Goal: Task Accomplishment & Management: Use online tool/utility

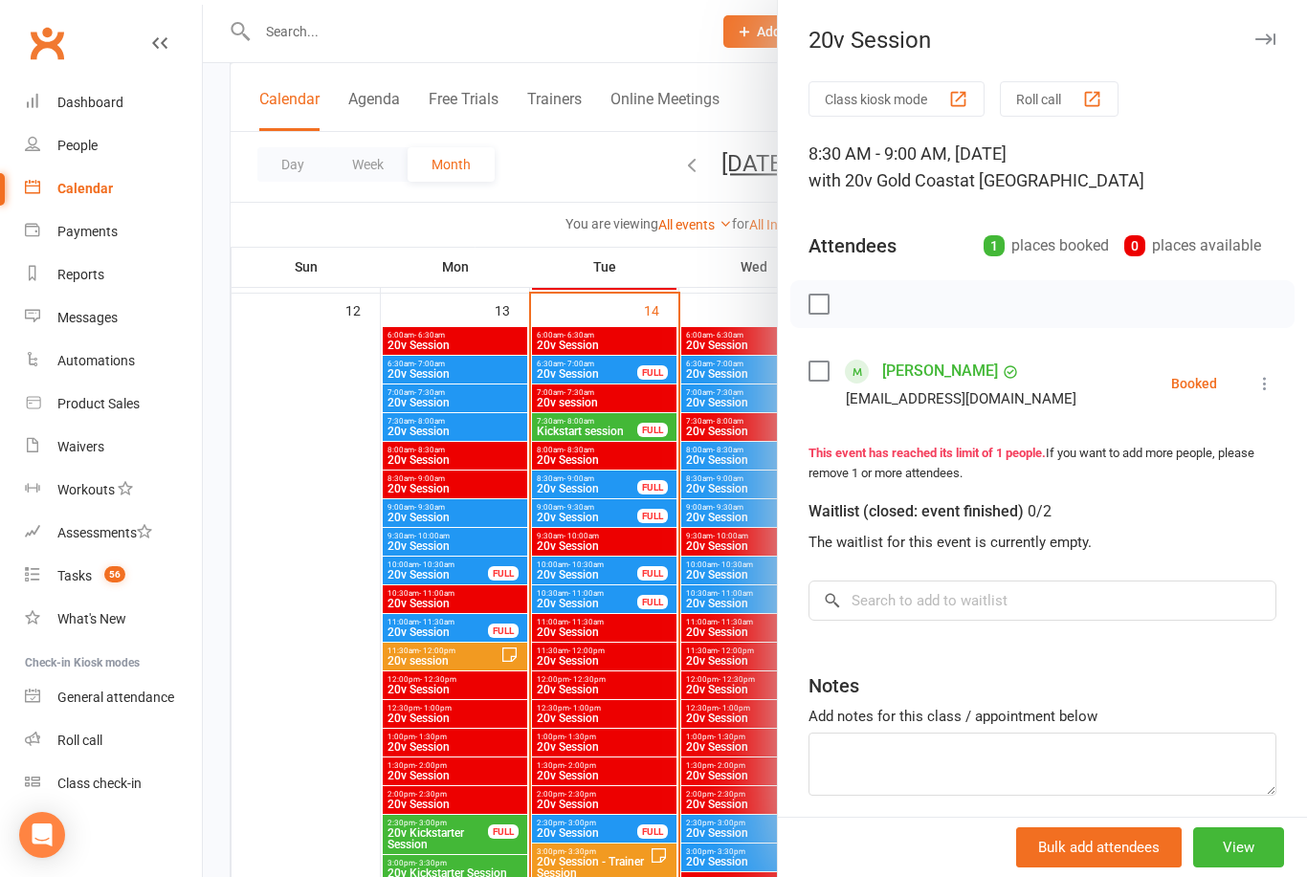
click at [1265, 384] on icon at bounding box center [1264, 383] width 19 height 19
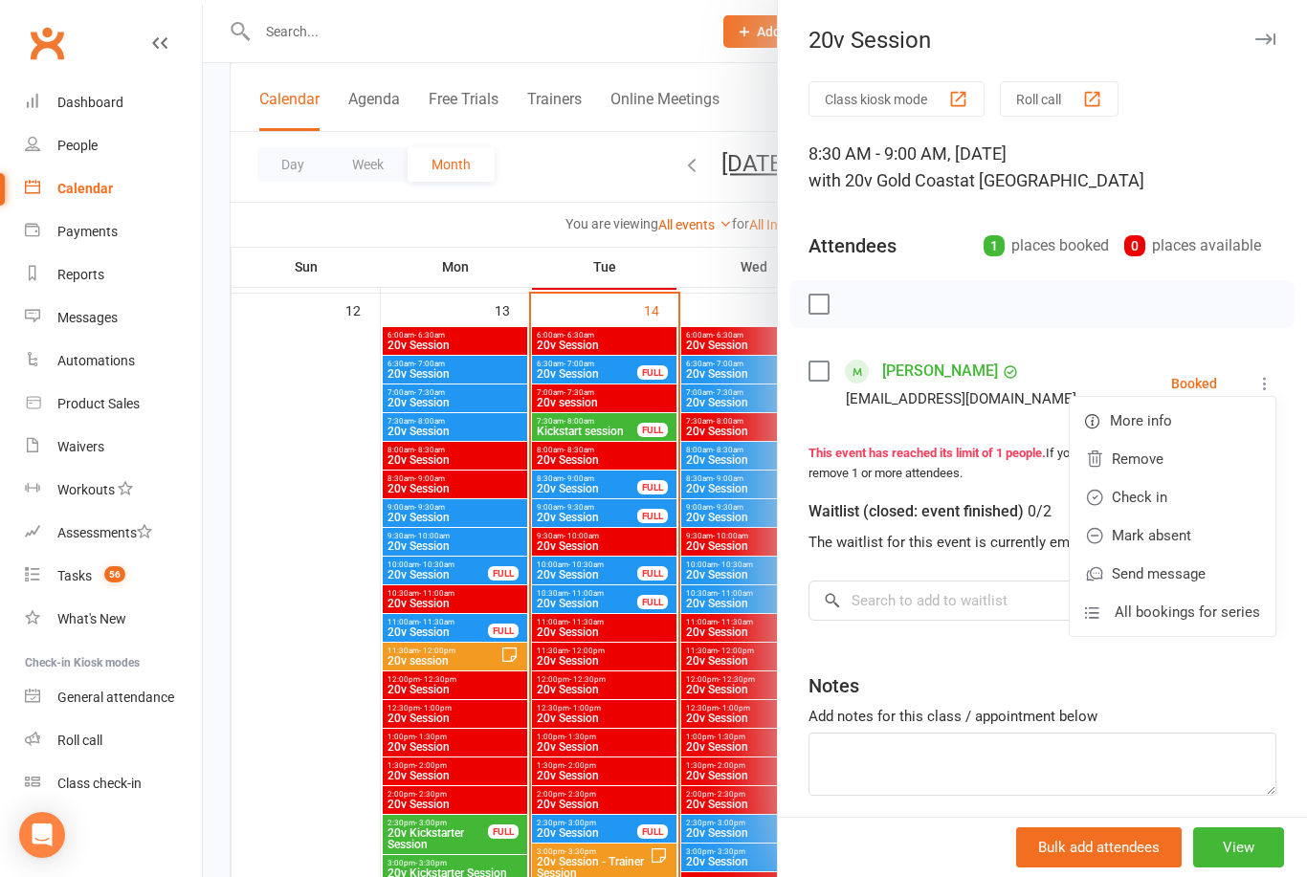
click at [1163, 492] on link "Check in" at bounding box center [1173, 497] width 206 height 38
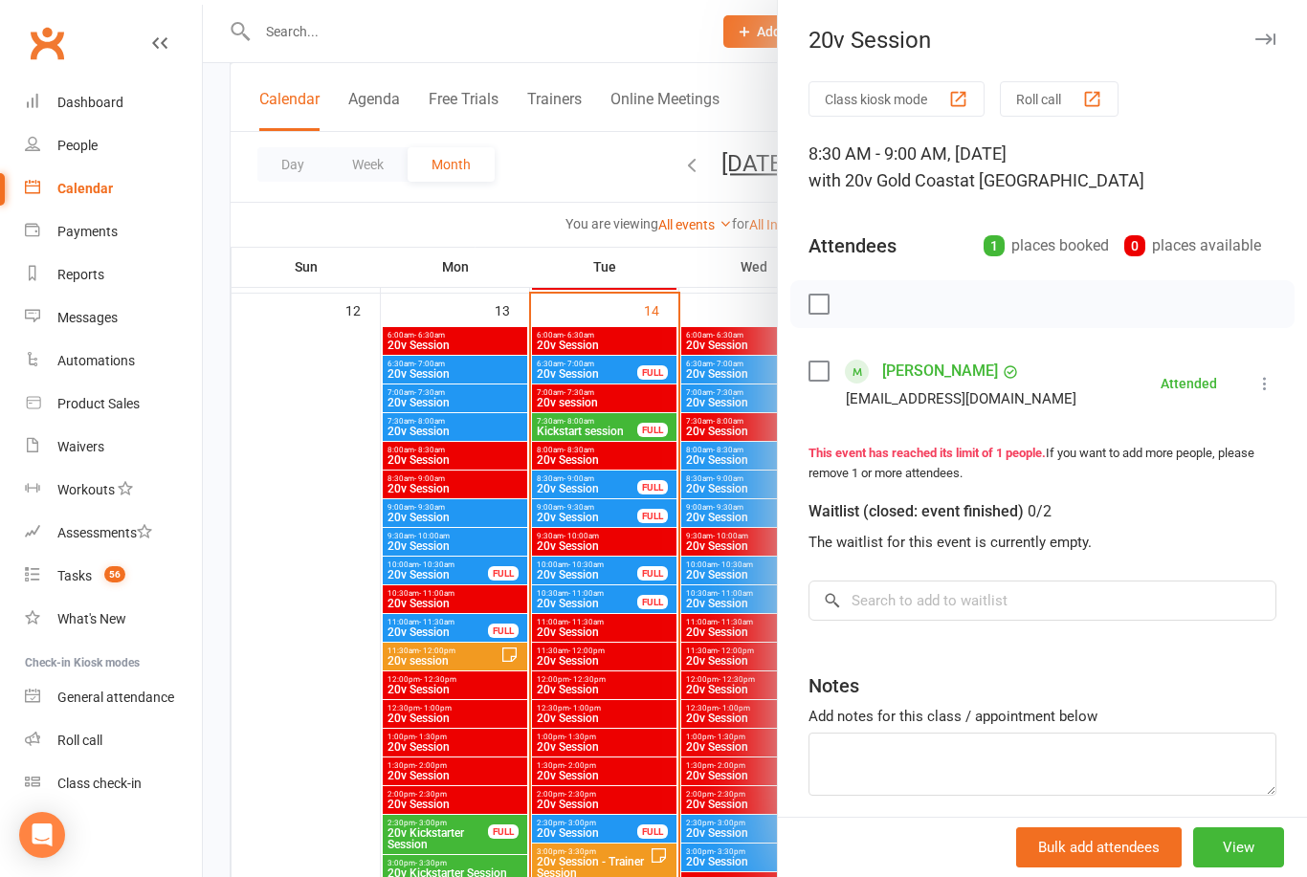
click at [610, 519] on div at bounding box center [755, 438] width 1104 height 877
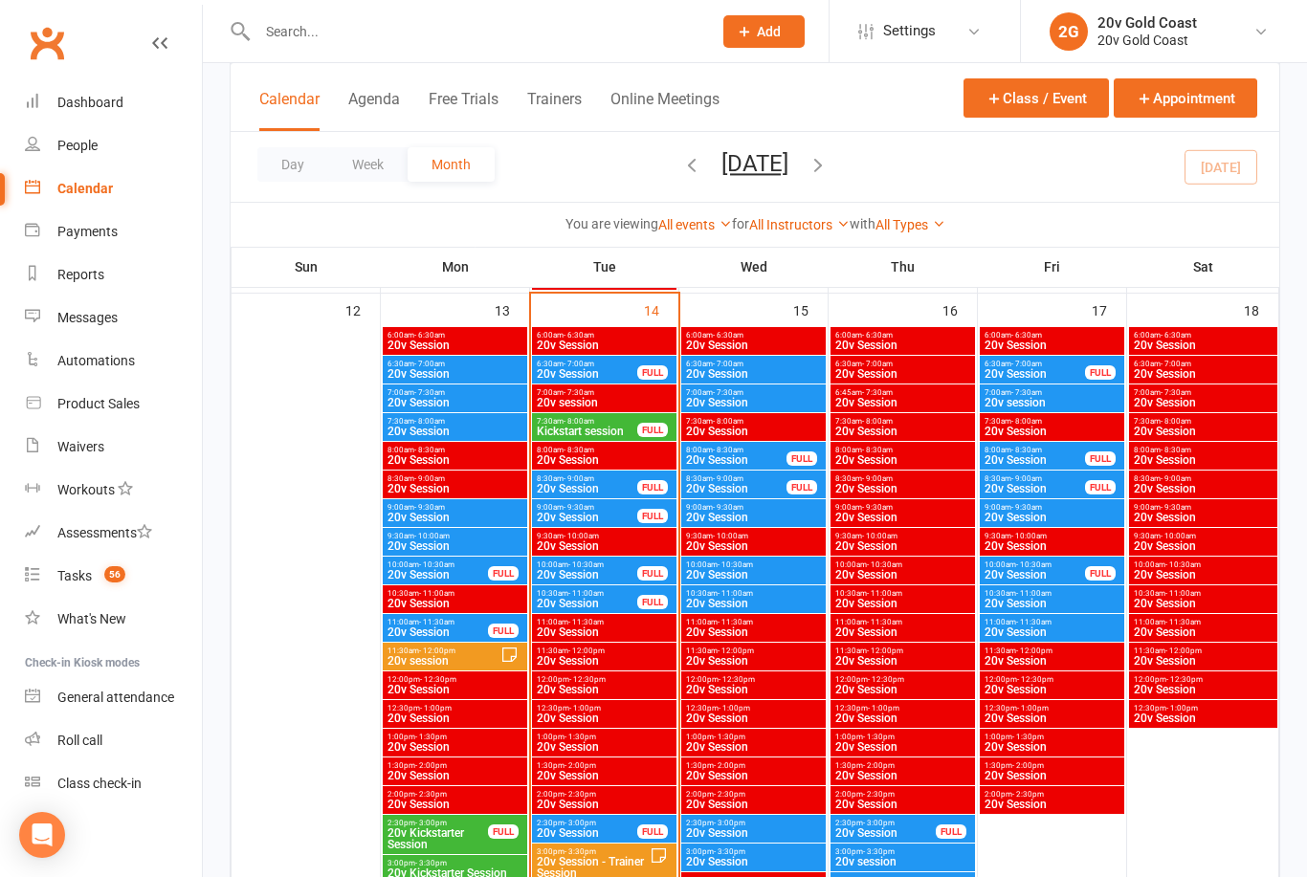
click at [615, 513] on span "20v Session" at bounding box center [587, 517] width 102 height 11
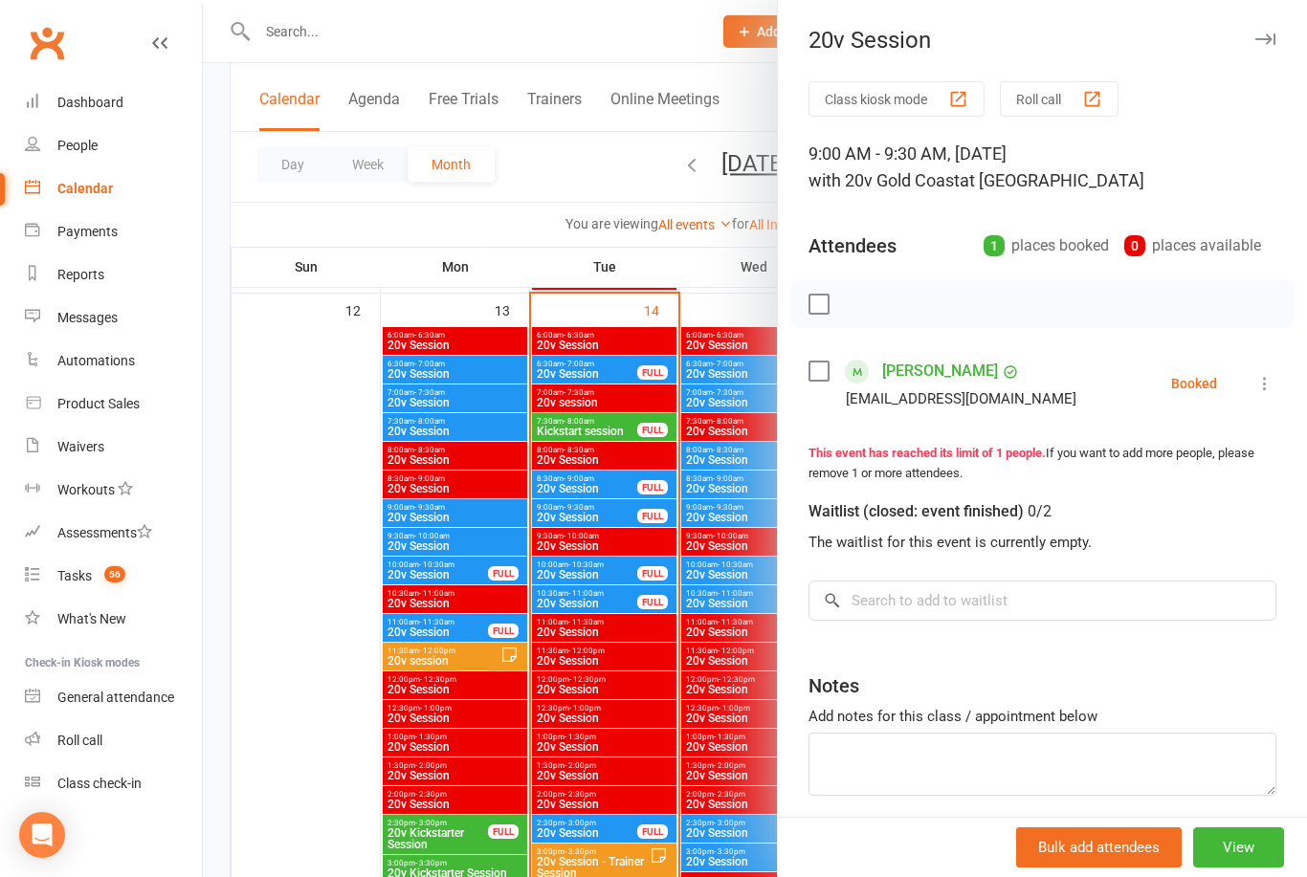
click at [623, 582] on div at bounding box center [755, 438] width 1104 height 877
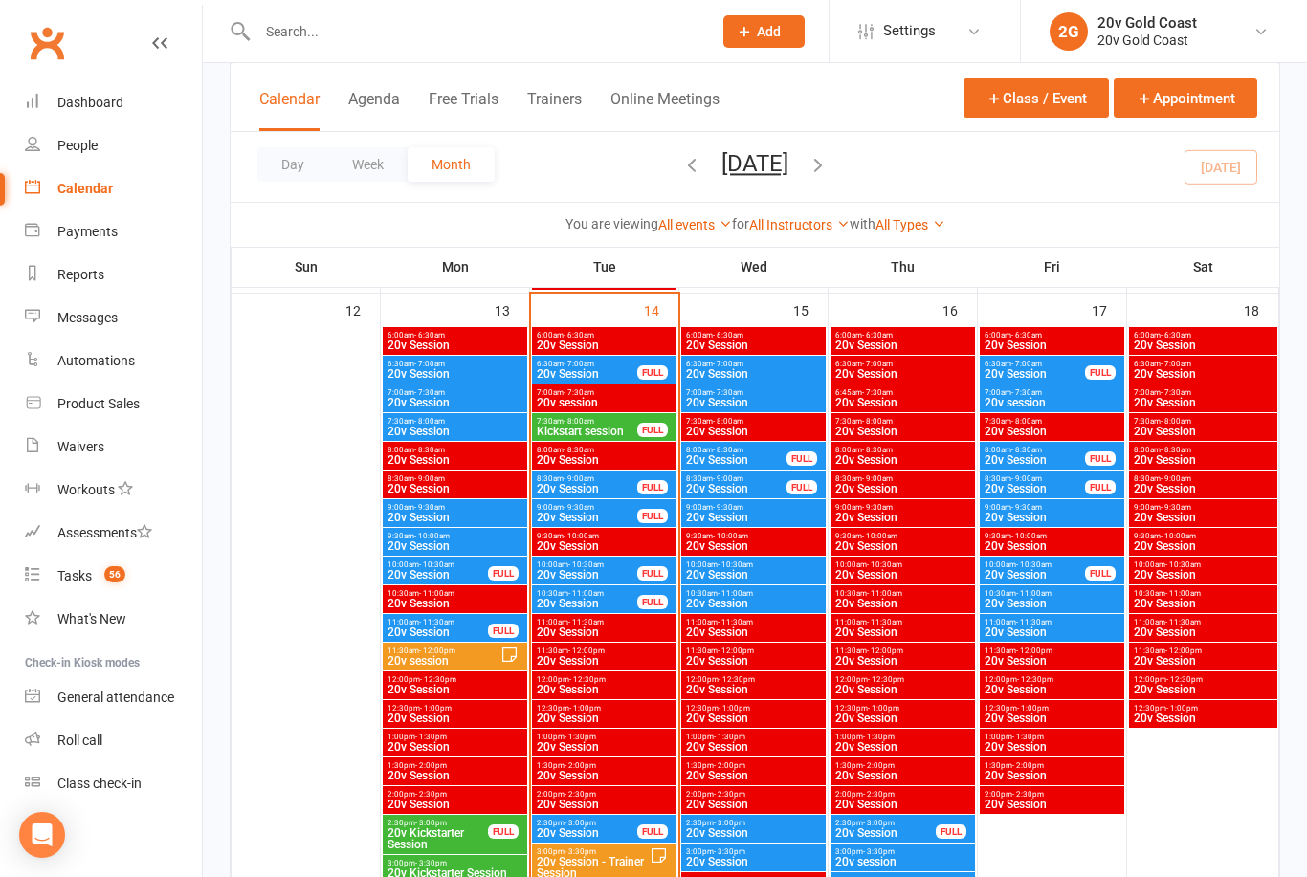
click at [623, 576] on span "20v Session" at bounding box center [587, 574] width 102 height 11
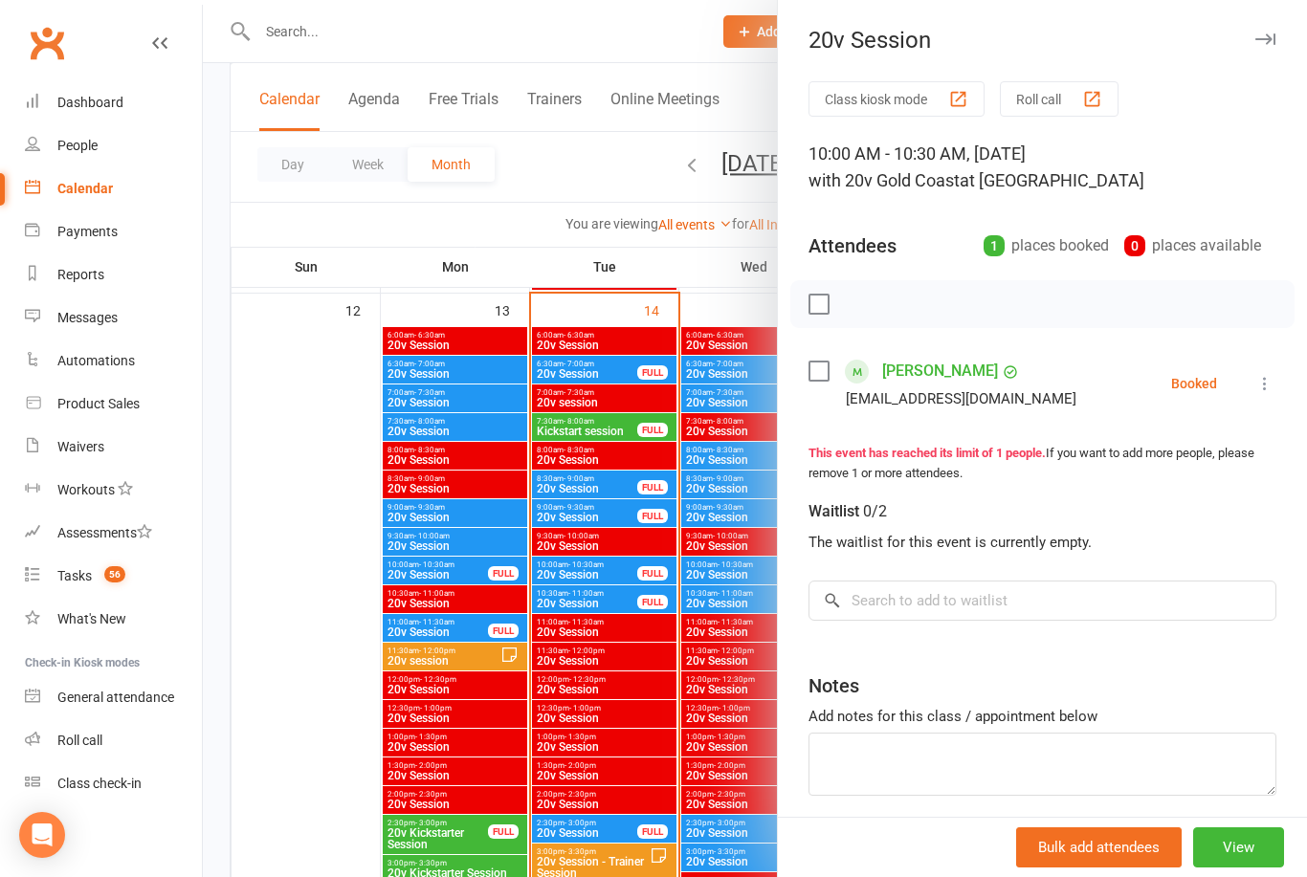
click at [620, 609] on div at bounding box center [755, 438] width 1104 height 877
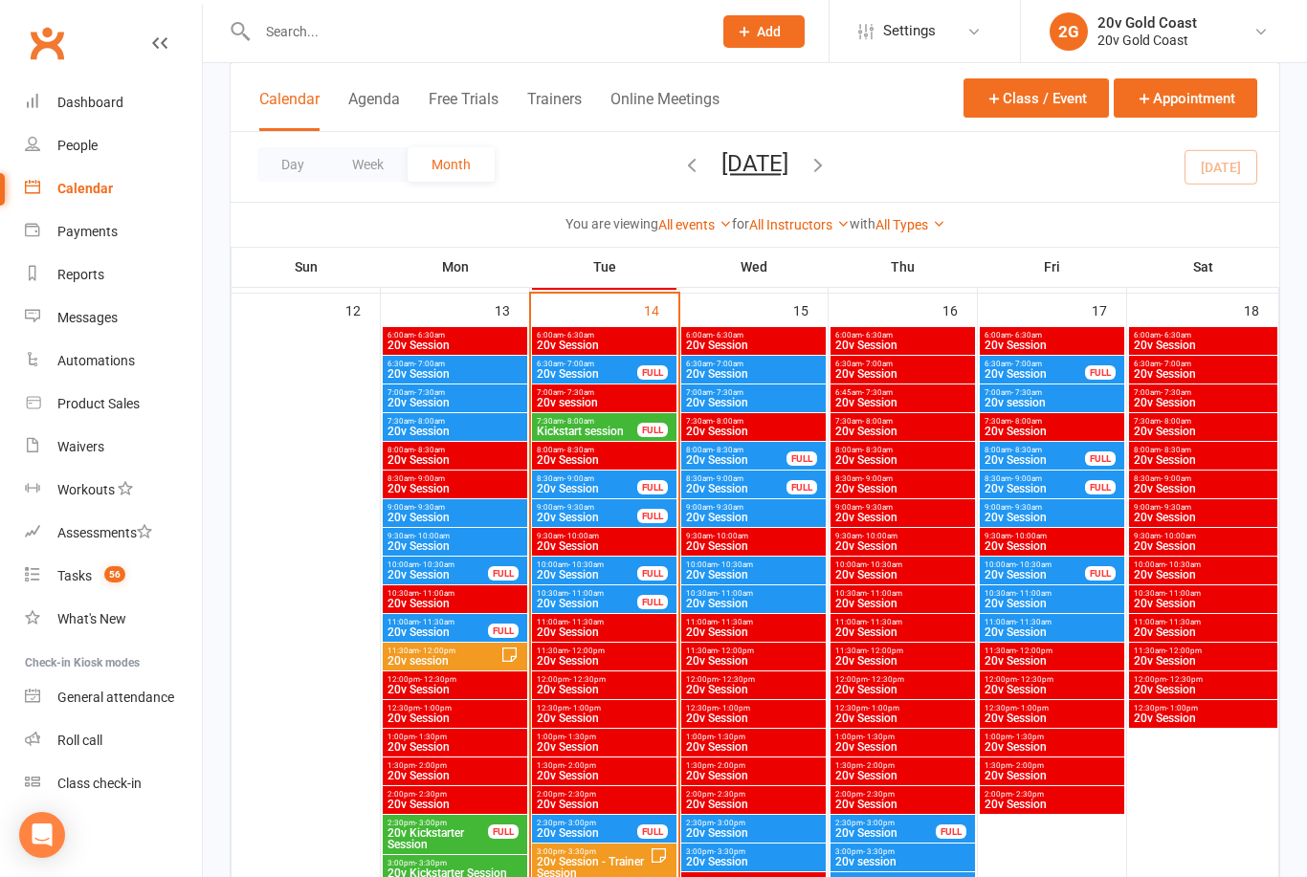
click at [613, 599] on span "20v Session" at bounding box center [587, 603] width 102 height 11
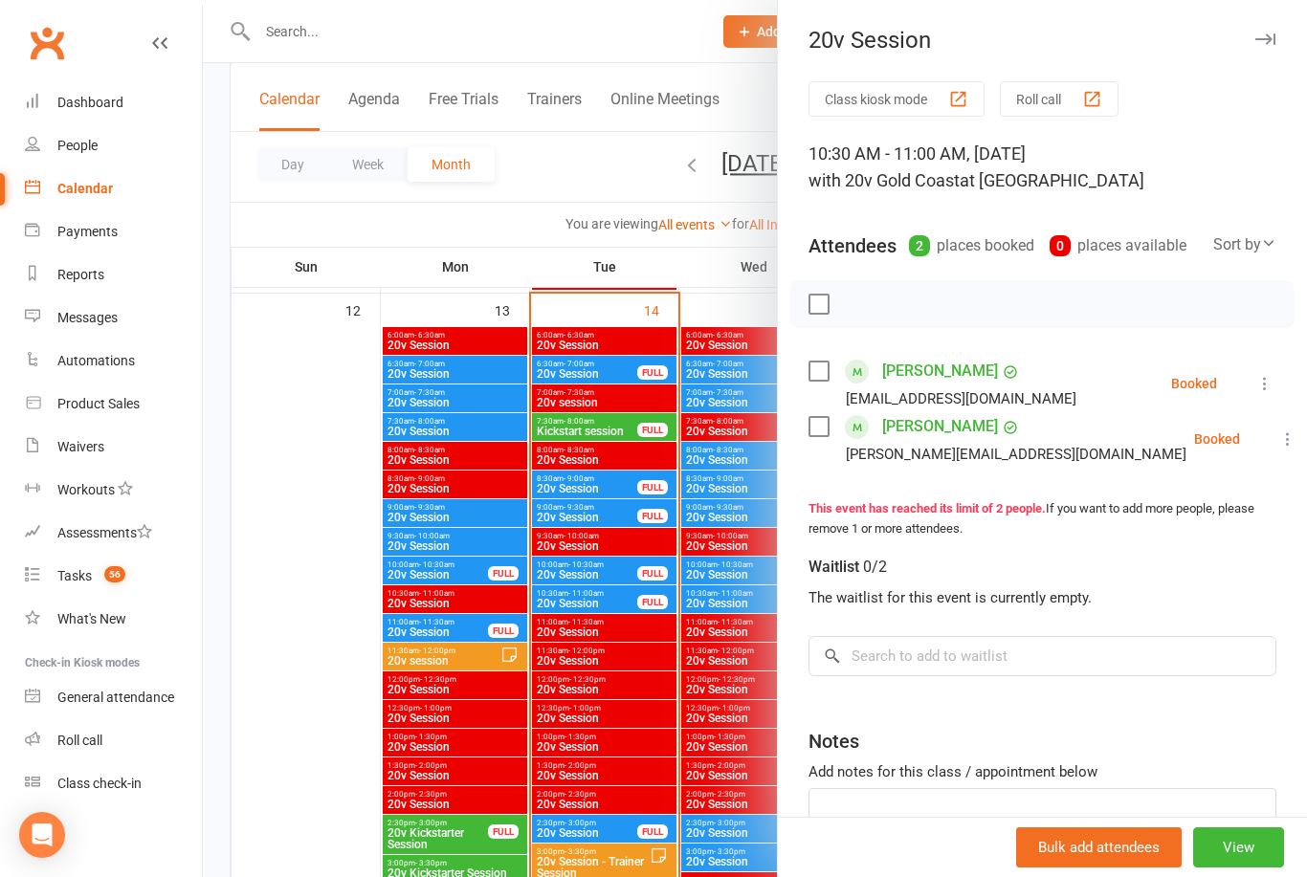
click at [618, 499] on div at bounding box center [755, 438] width 1104 height 877
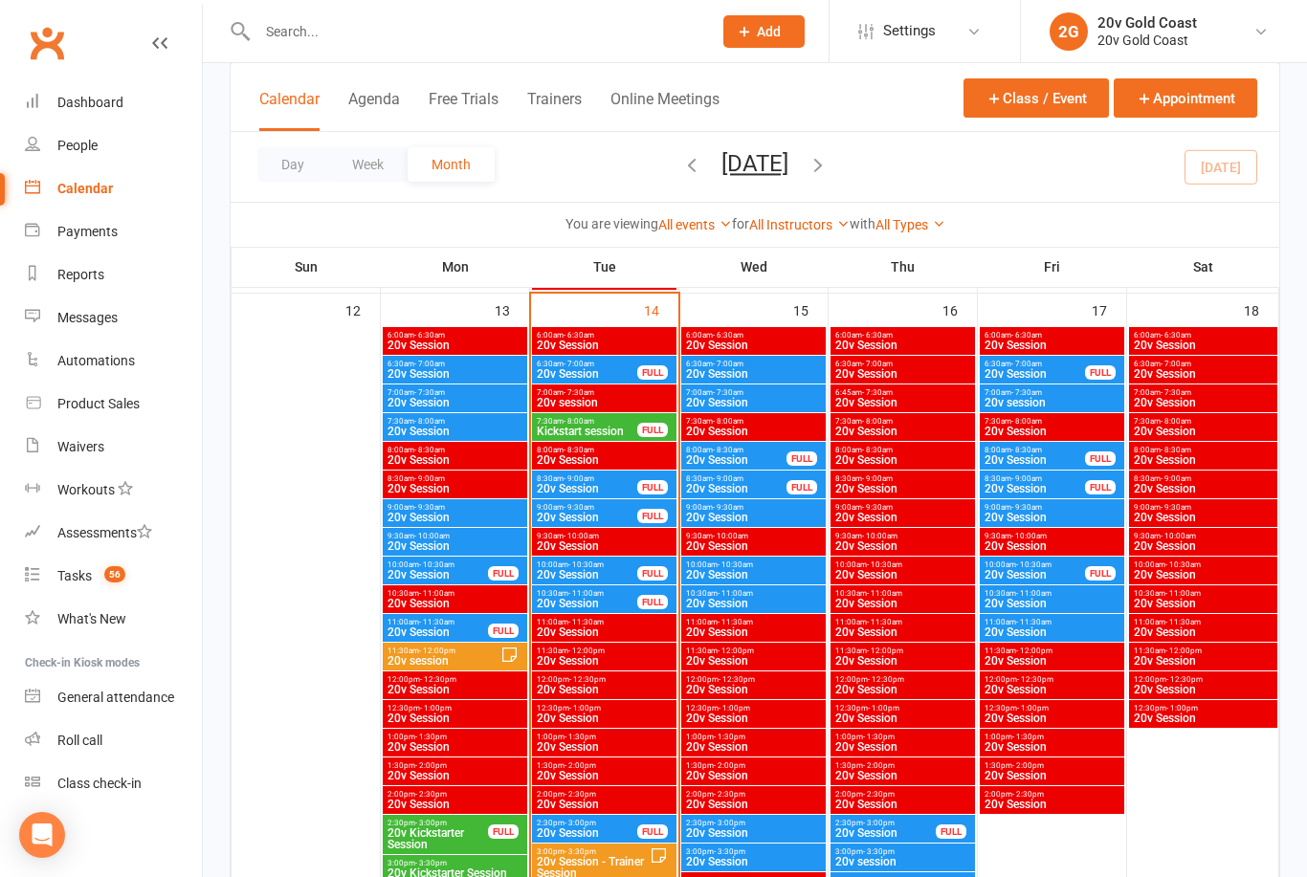
click at [622, 499] on div "9:00am - 9:30am 20v Session FULL" at bounding box center [604, 513] width 144 height 28
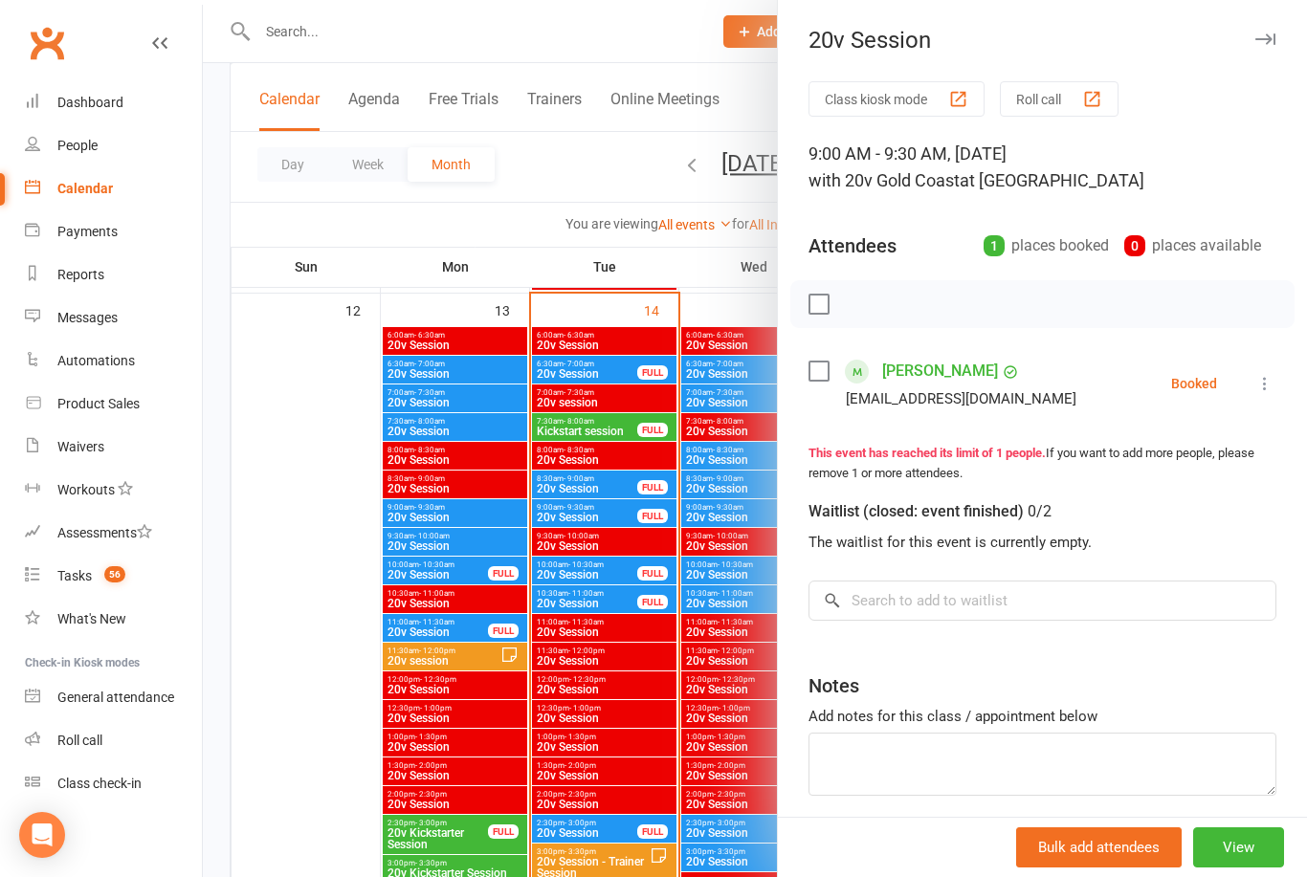
click at [617, 485] on div at bounding box center [755, 438] width 1104 height 877
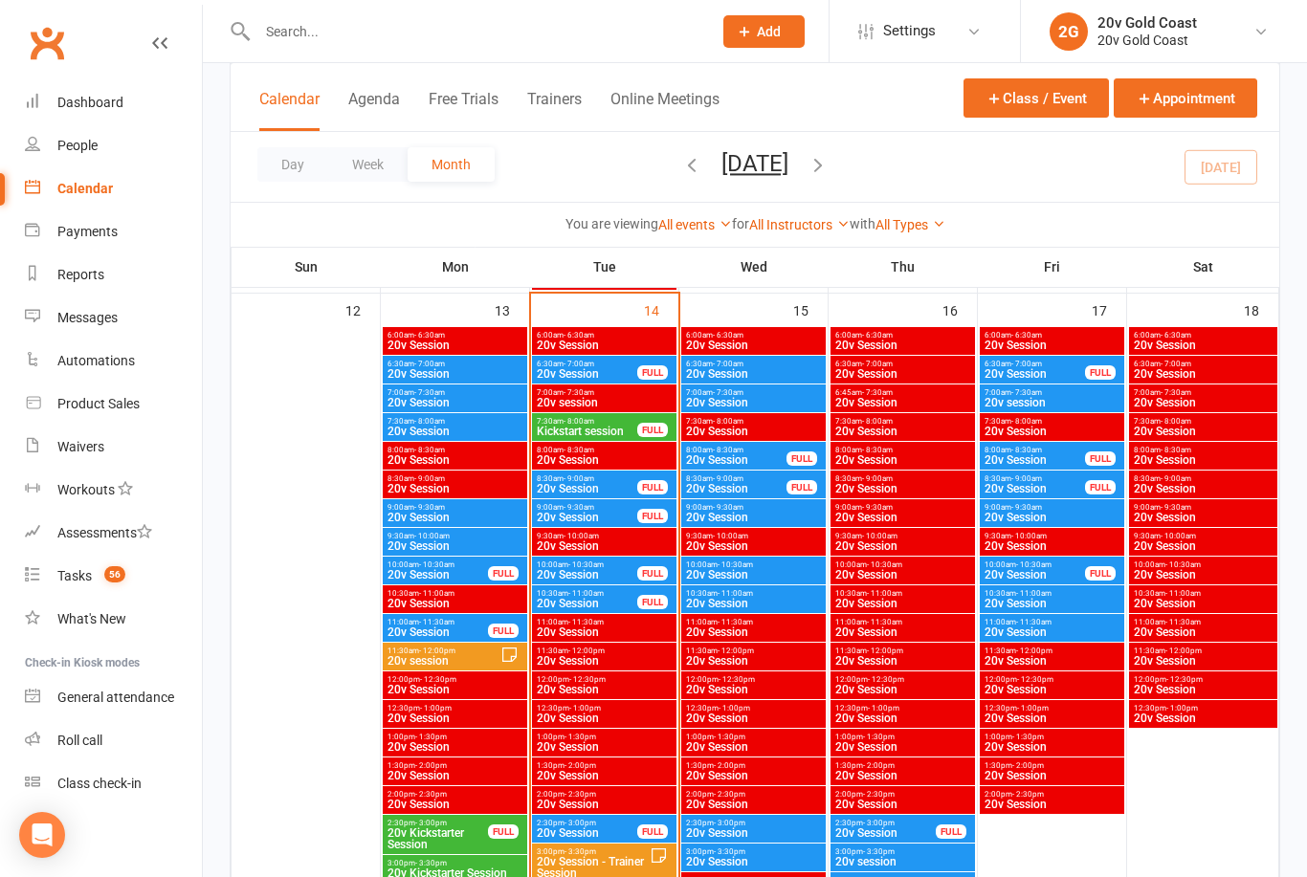
click at [620, 493] on span "20v Session" at bounding box center [587, 488] width 102 height 11
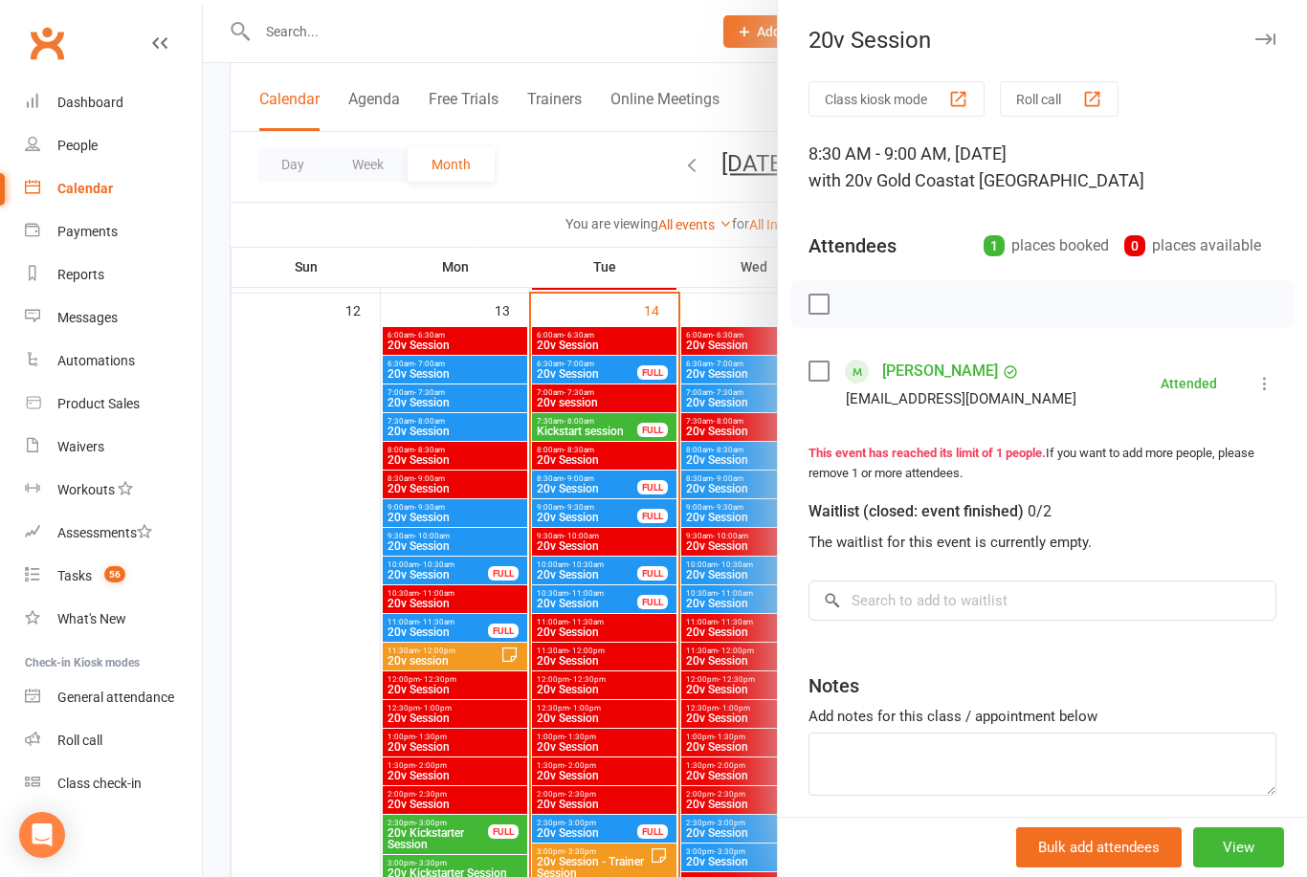
click at [612, 574] on div at bounding box center [755, 438] width 1104 height 877
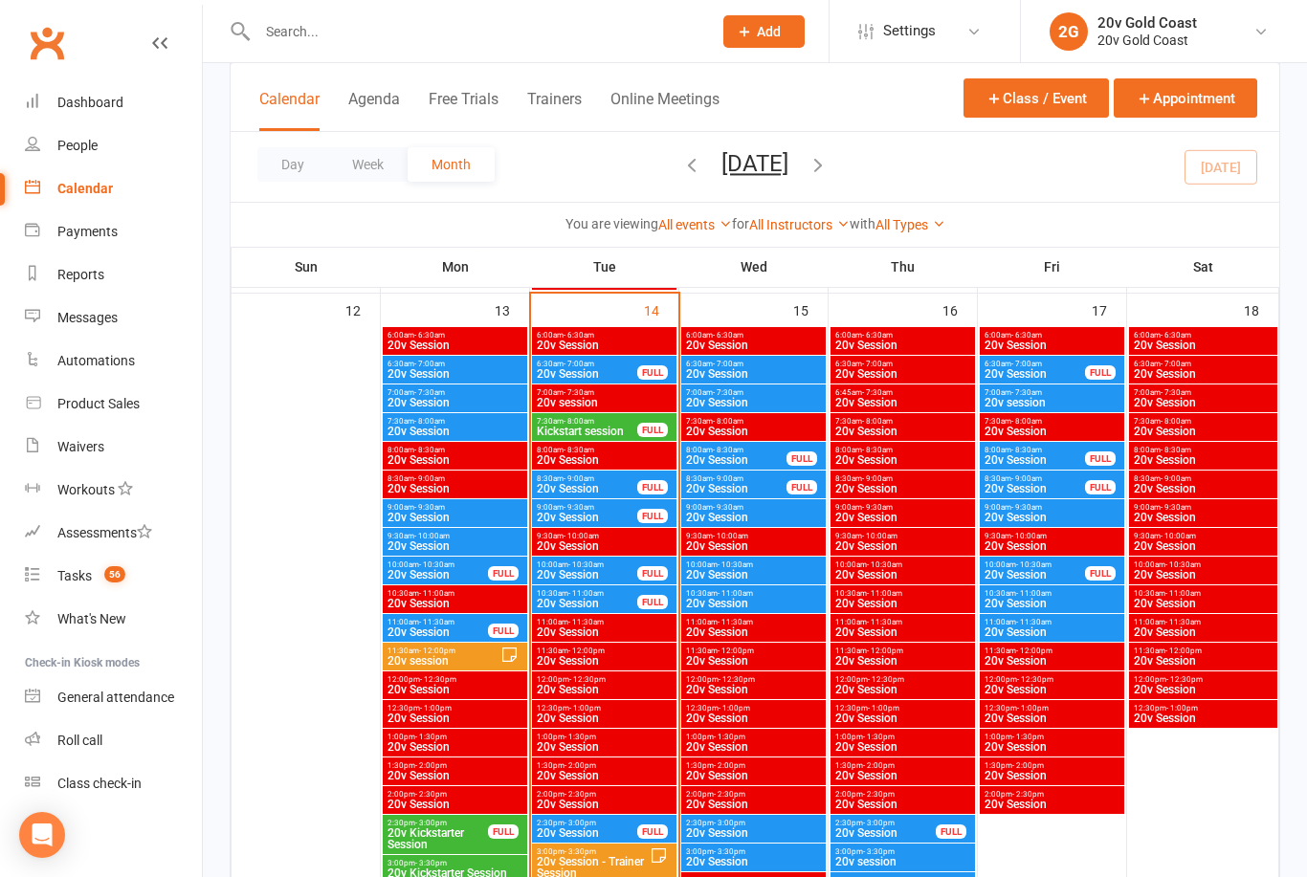
click at [612, 571] on span "20v Session" at bounding box center [587, 574] width 102 height 11
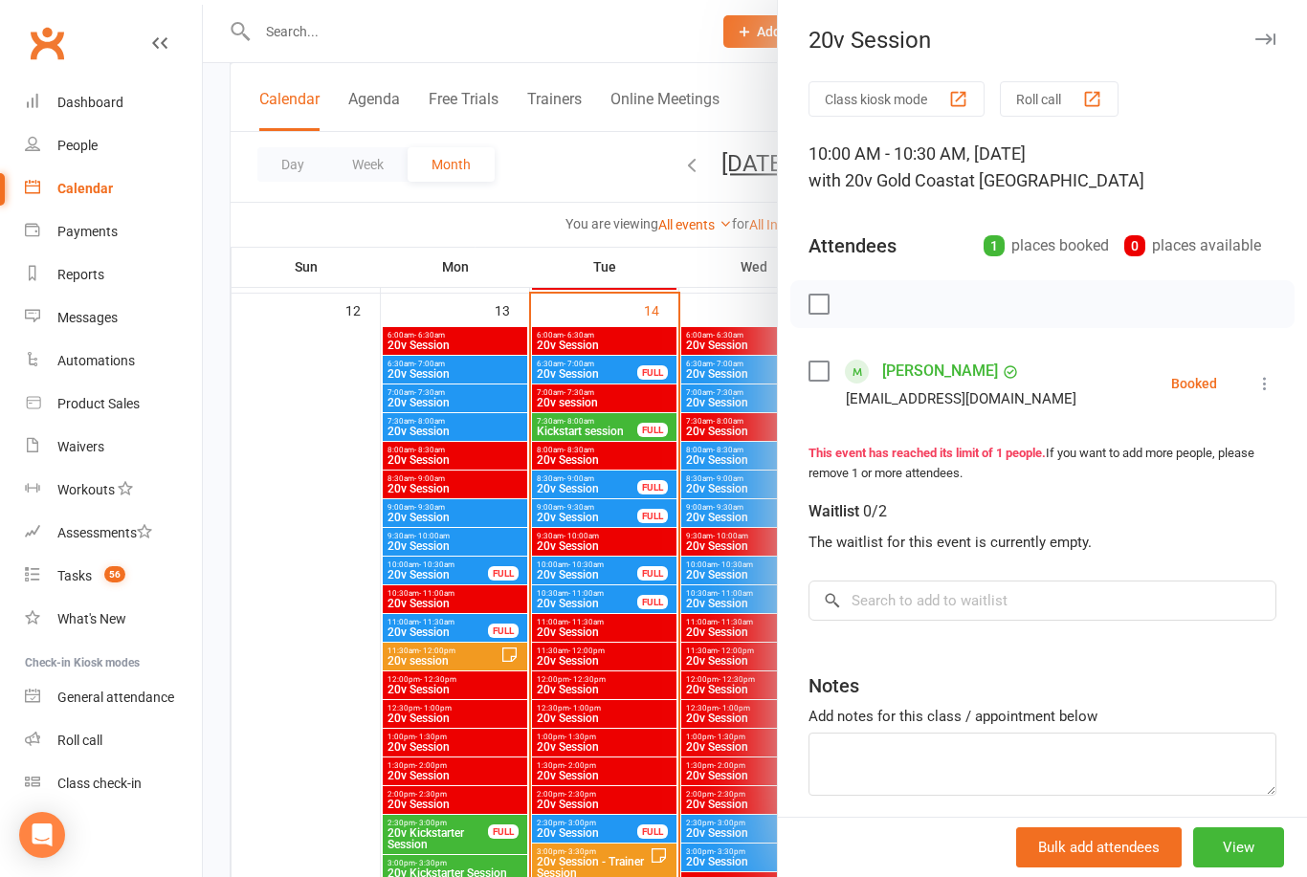
click at [606, 421] on div at bounding box center [755, 438] width 1104 height 877
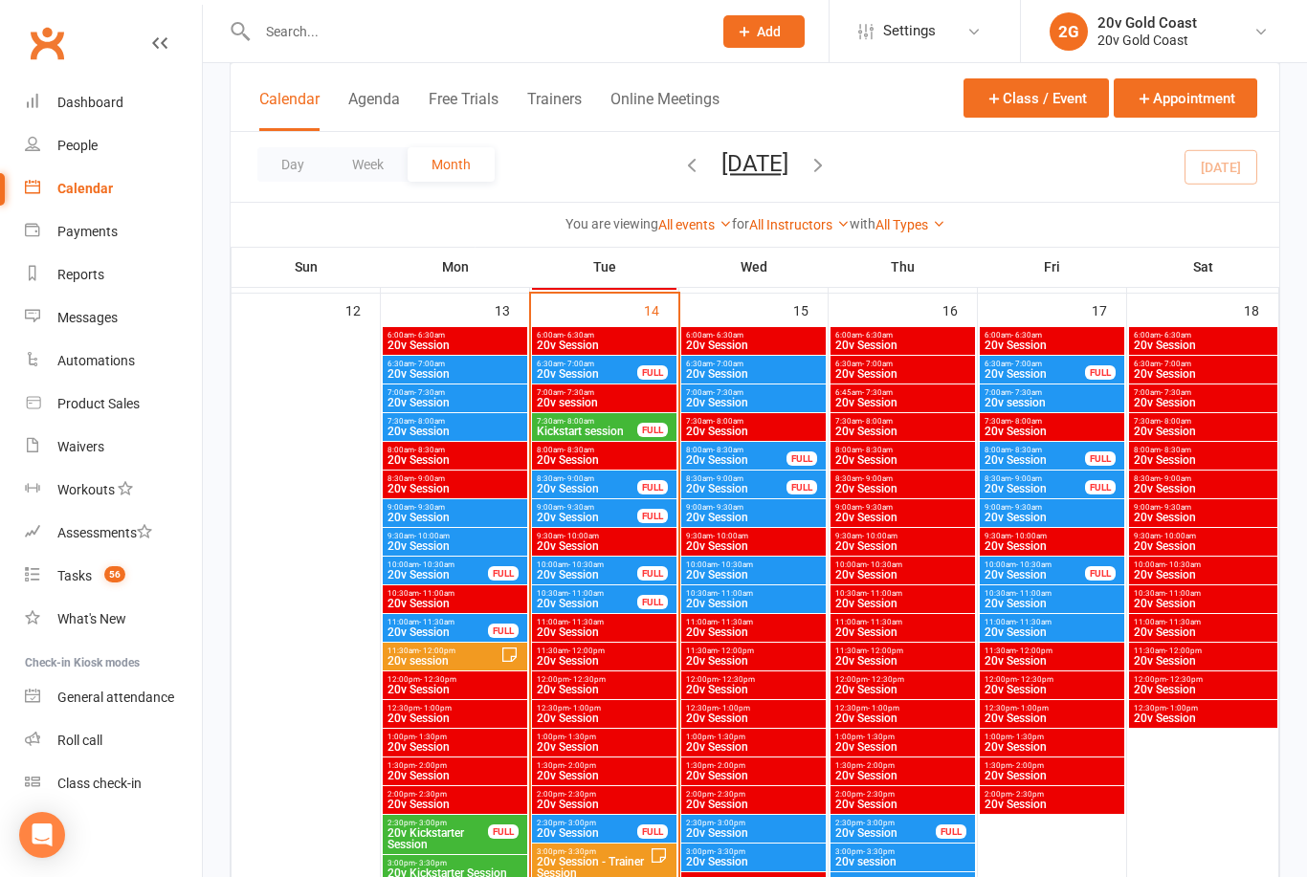
click at [599, 516] on span "20v Session" at bounding box center [587, 517] width 102 height 11
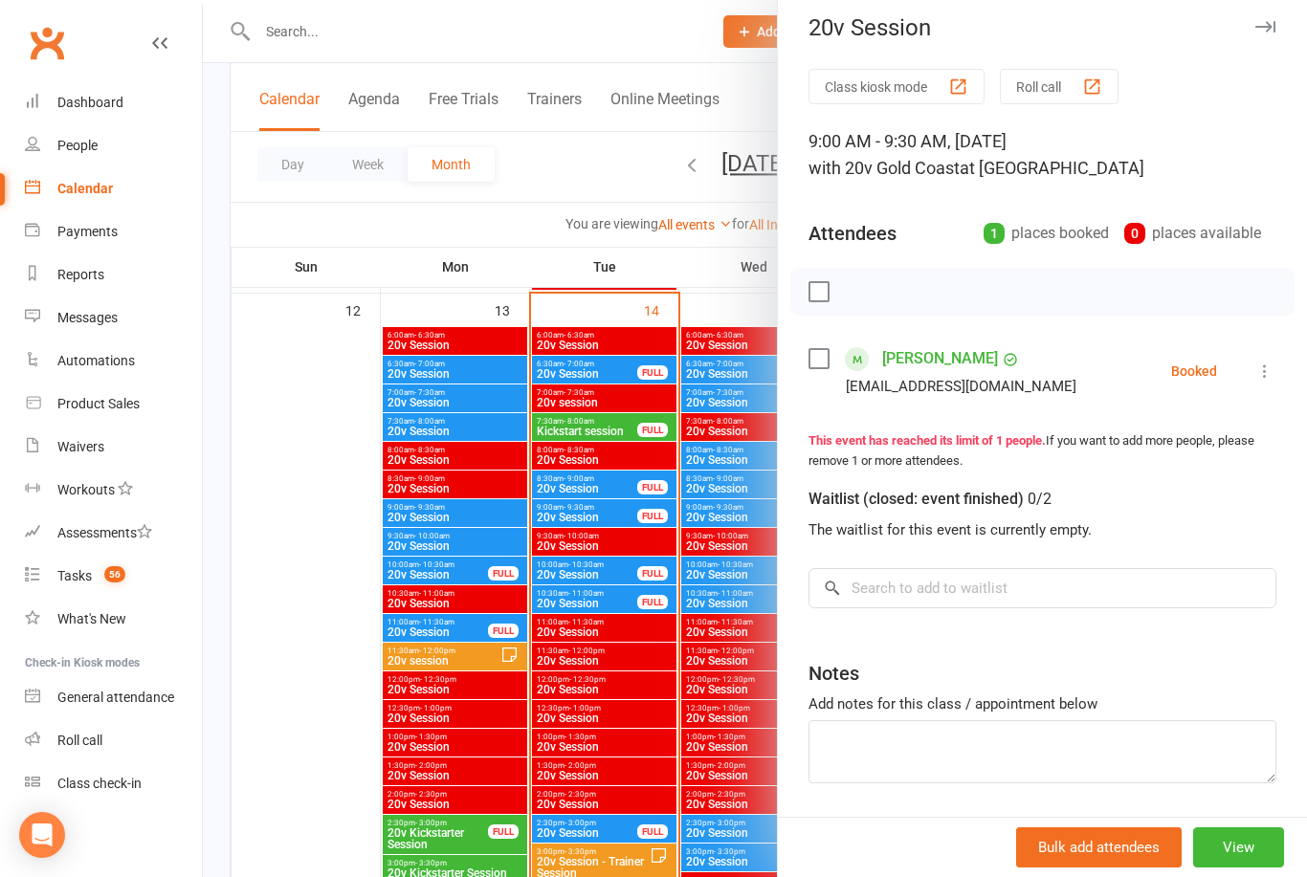
scroll to position [11, 0]
click at [615, 517] on div at bounding box center [755, 438] width 1104 height 877
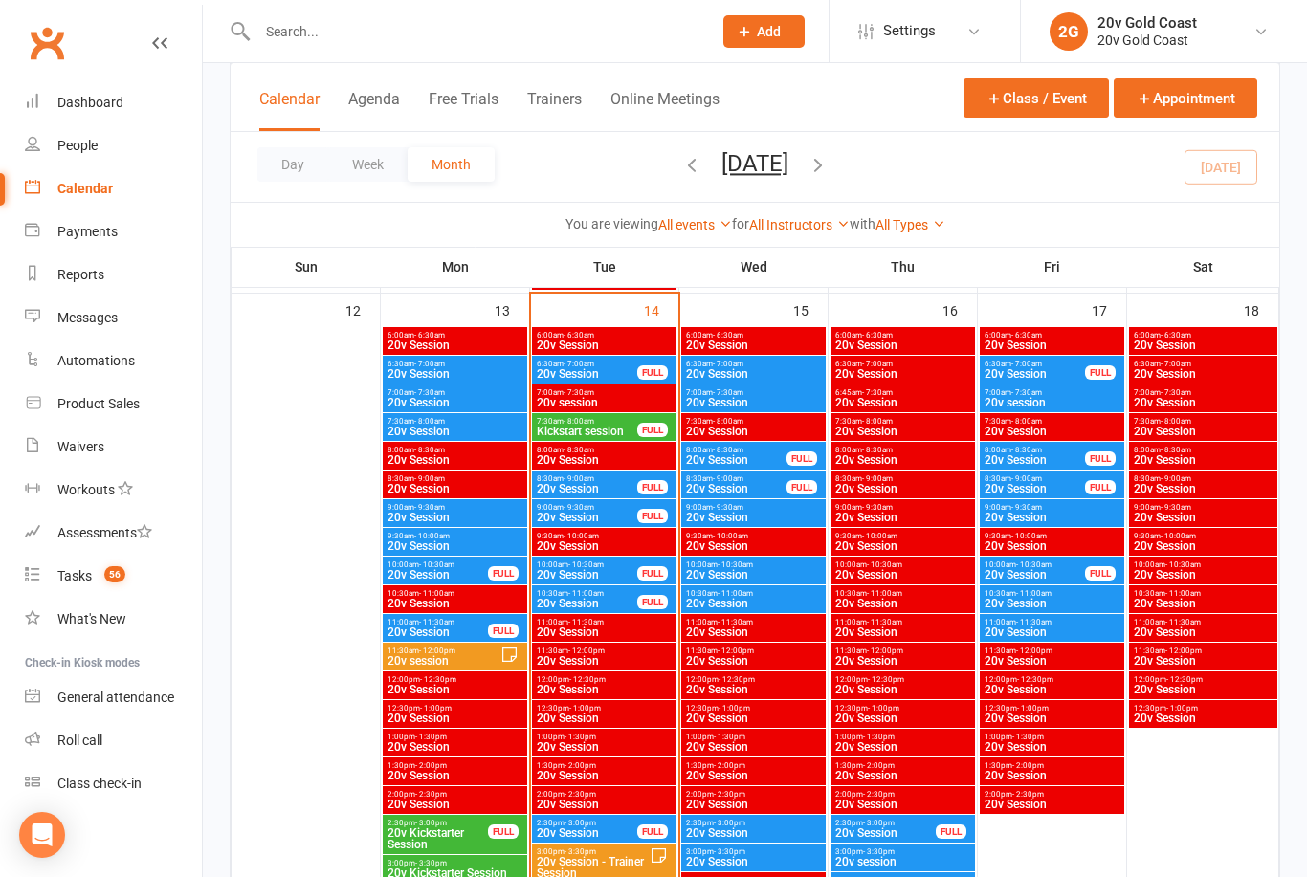
click at [620, 515] on span "20v Session" at bounding box center [587, 517] width 102 height 11
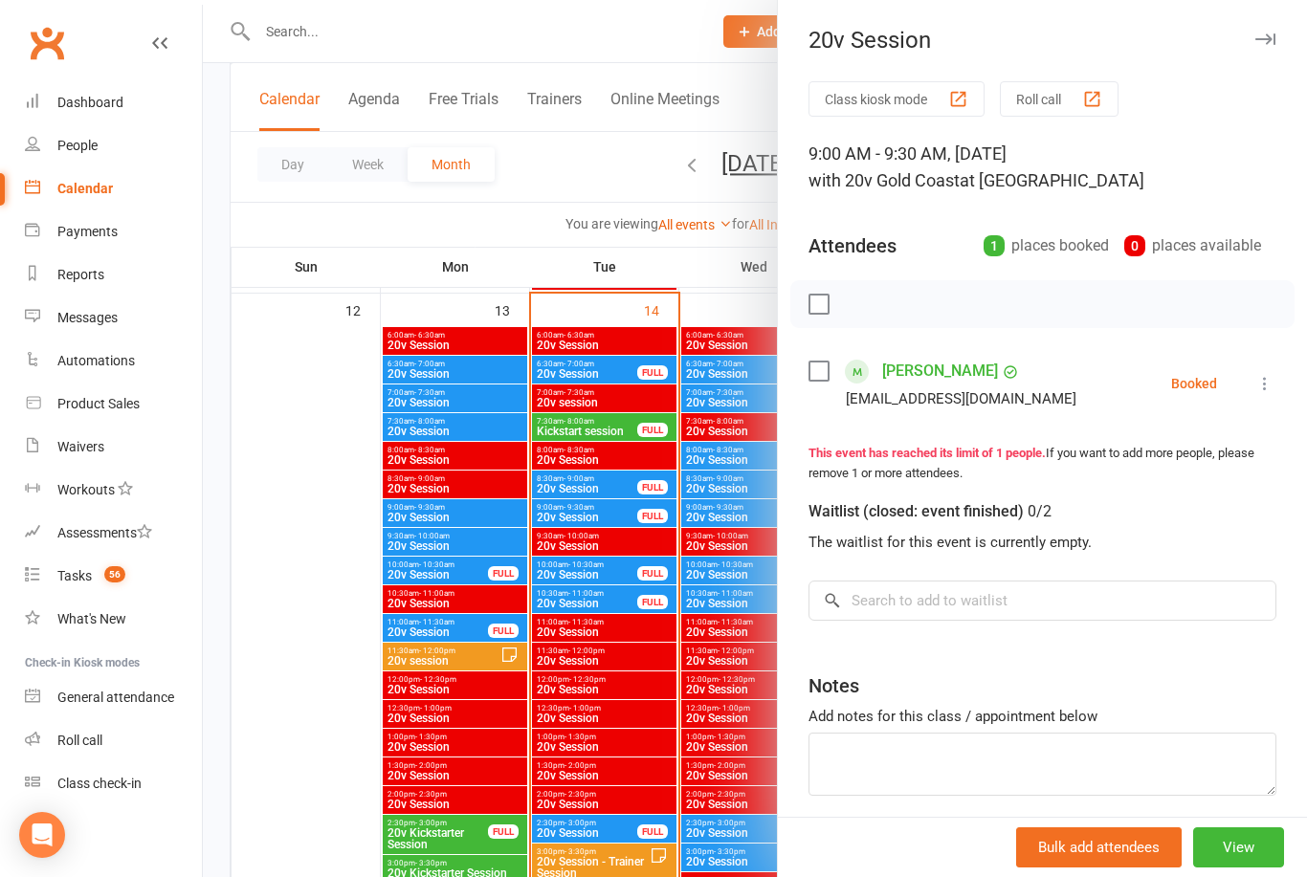
click at [622, 567] on div at bounding box center [755, 438] width 1104 height 877
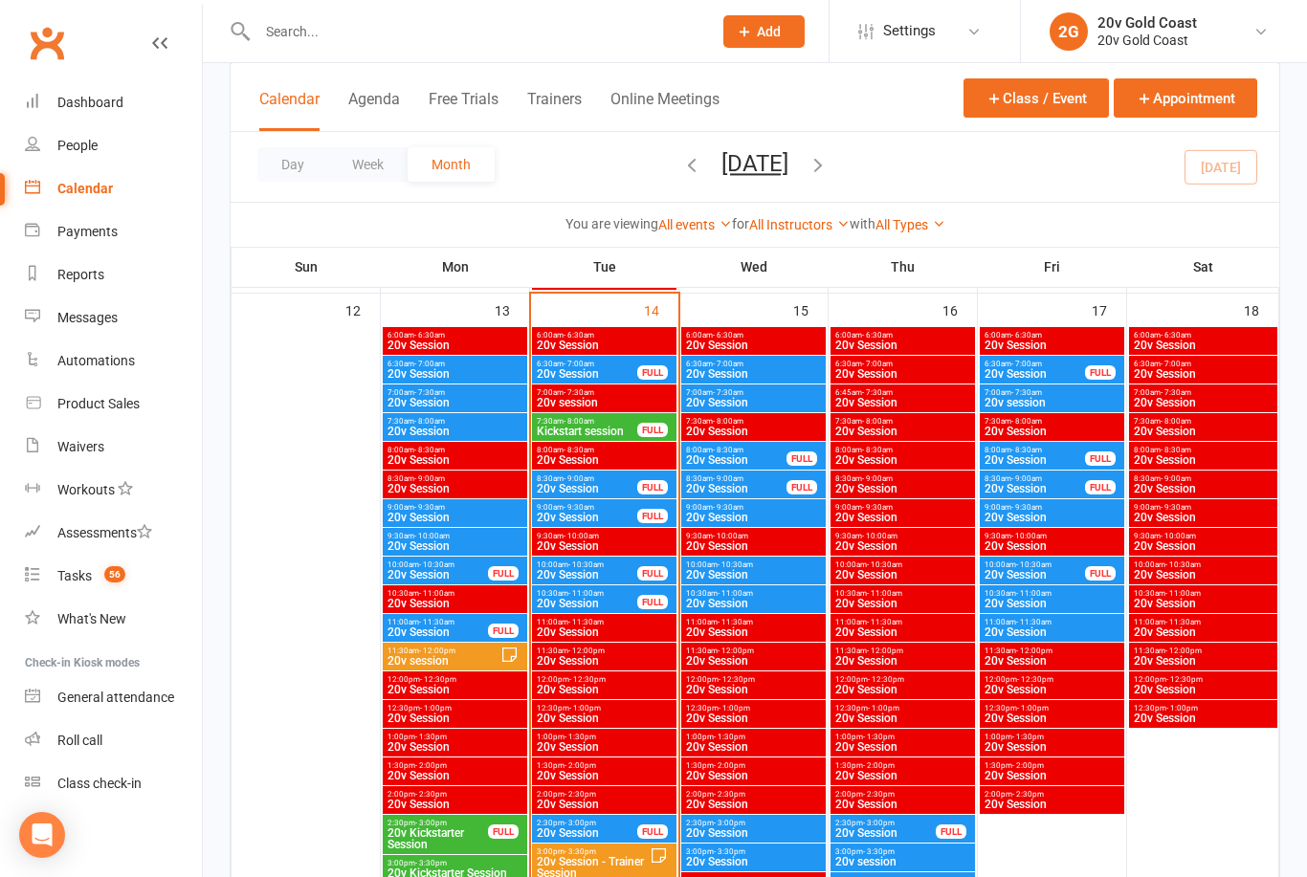
click at [612, 570] on span "20v Session" at bounding box center [587, 574] width 102 height 11
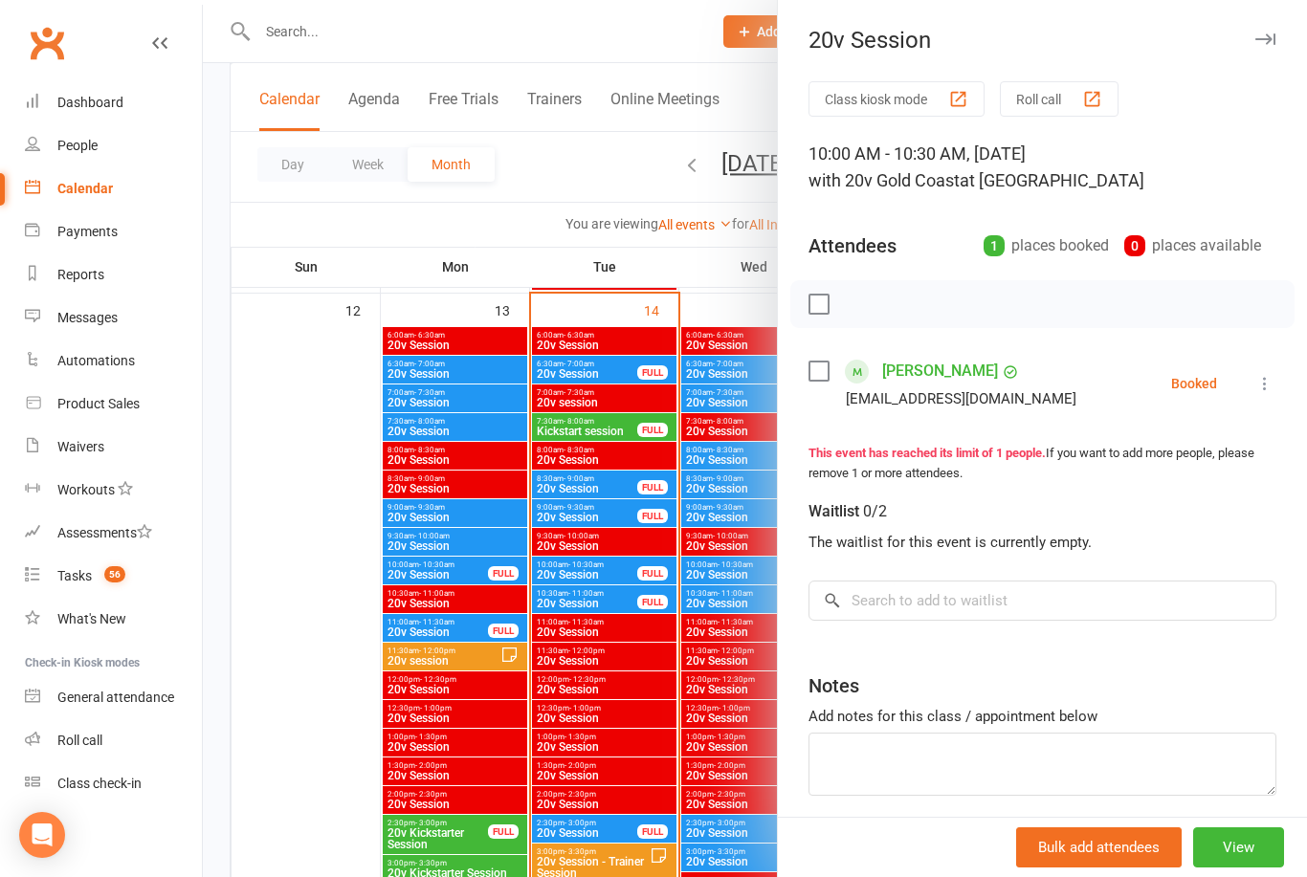
click at [615, 603] on div at bounding box center [755, 438] width 1104 height 877
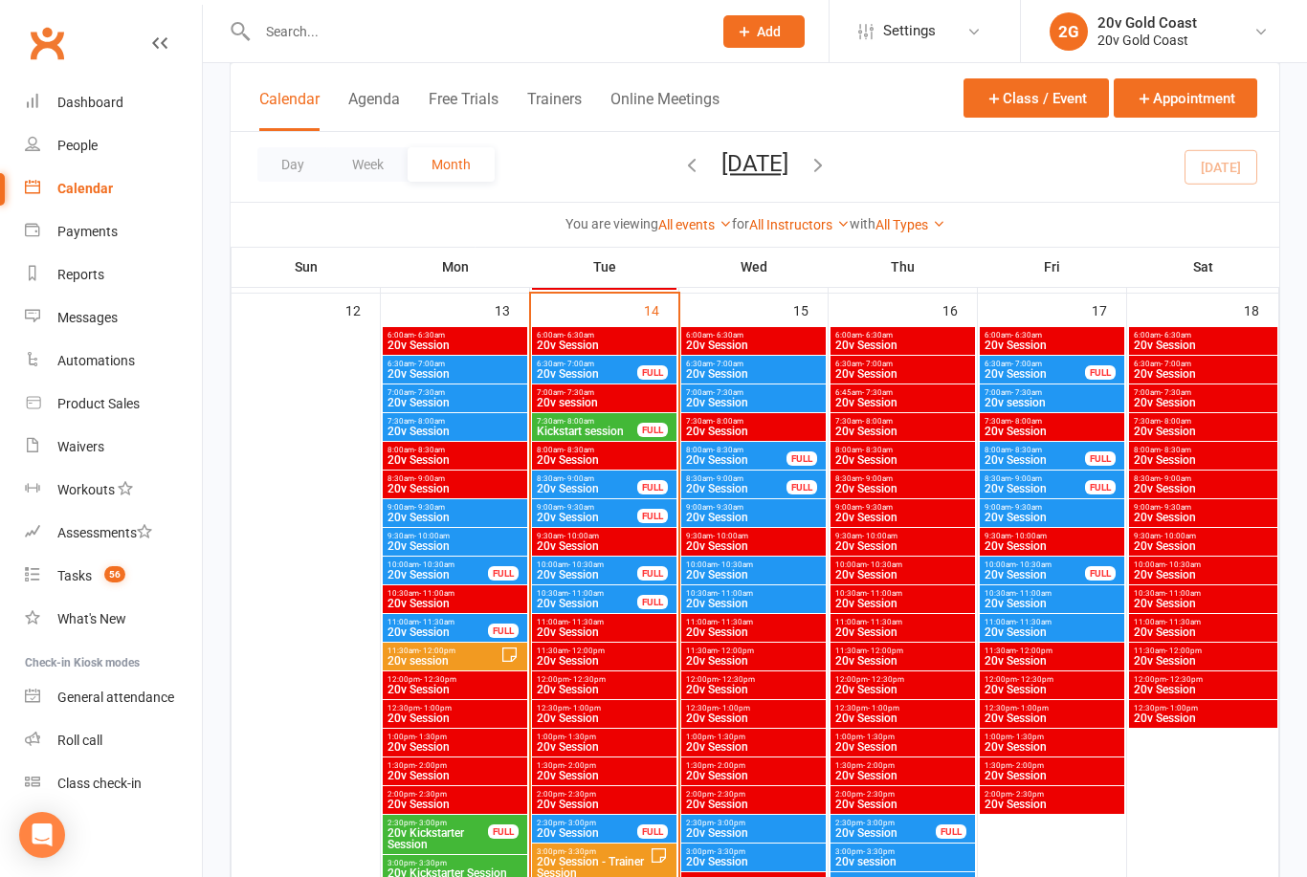
click at [616, 609] on div "10:30am - 11:00am 20v Session FULL" at bounding box center [604, 600] width 144 height 28
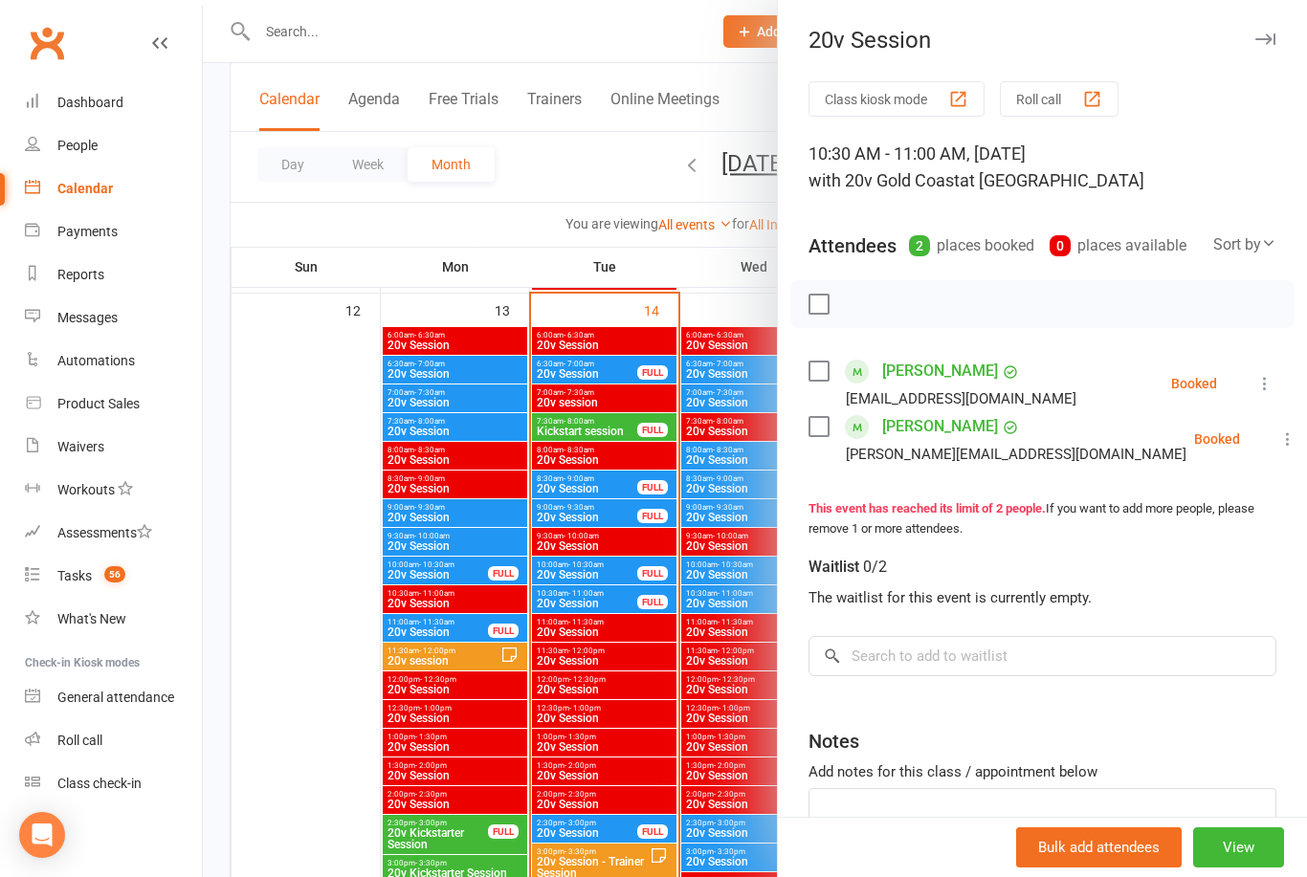
click at [614, 604] on div at bounding box center [755, 438] width 1104 height 877
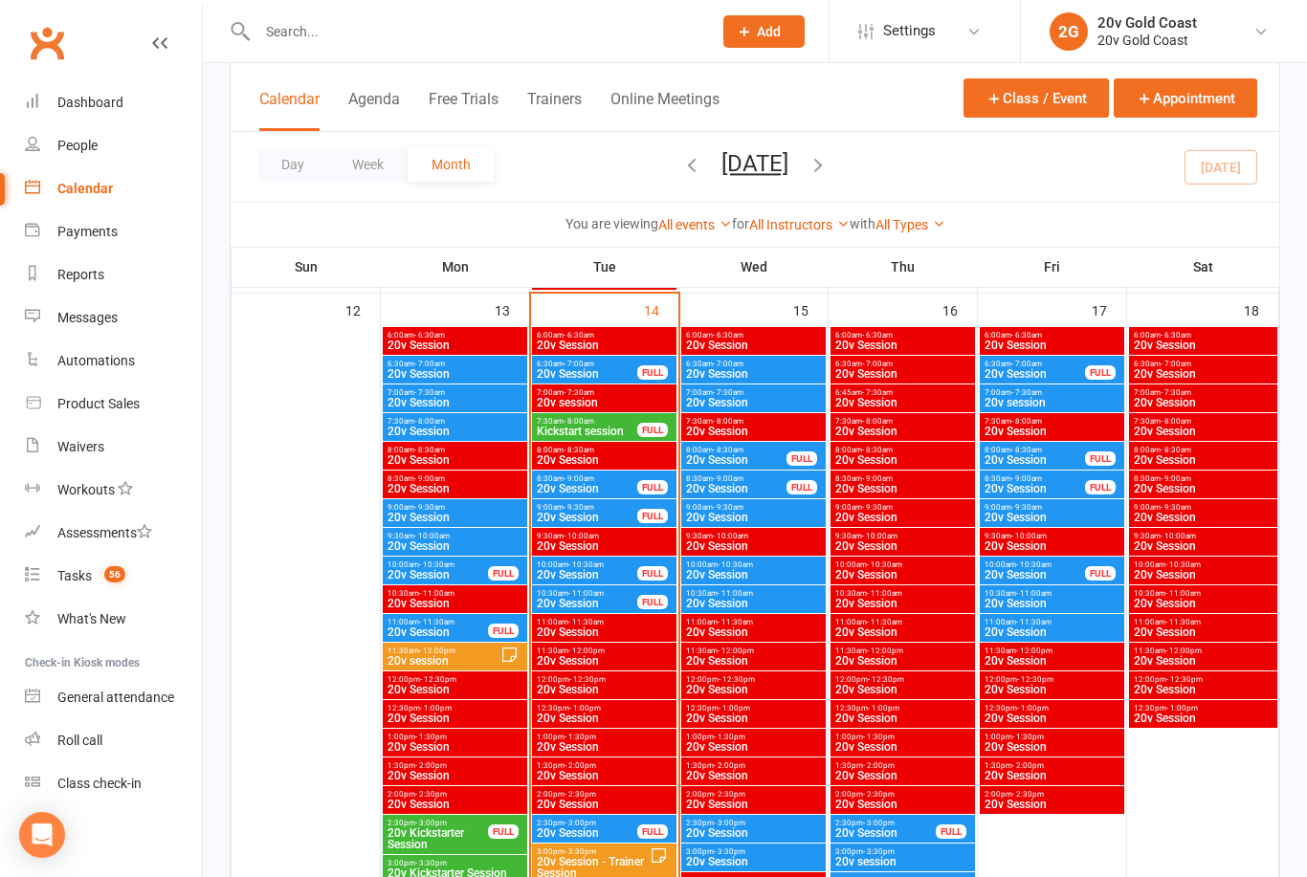
click at [606, 869] on span "20v Session - Trainer Session" at bounding box center [593, 867] width 114 height 23
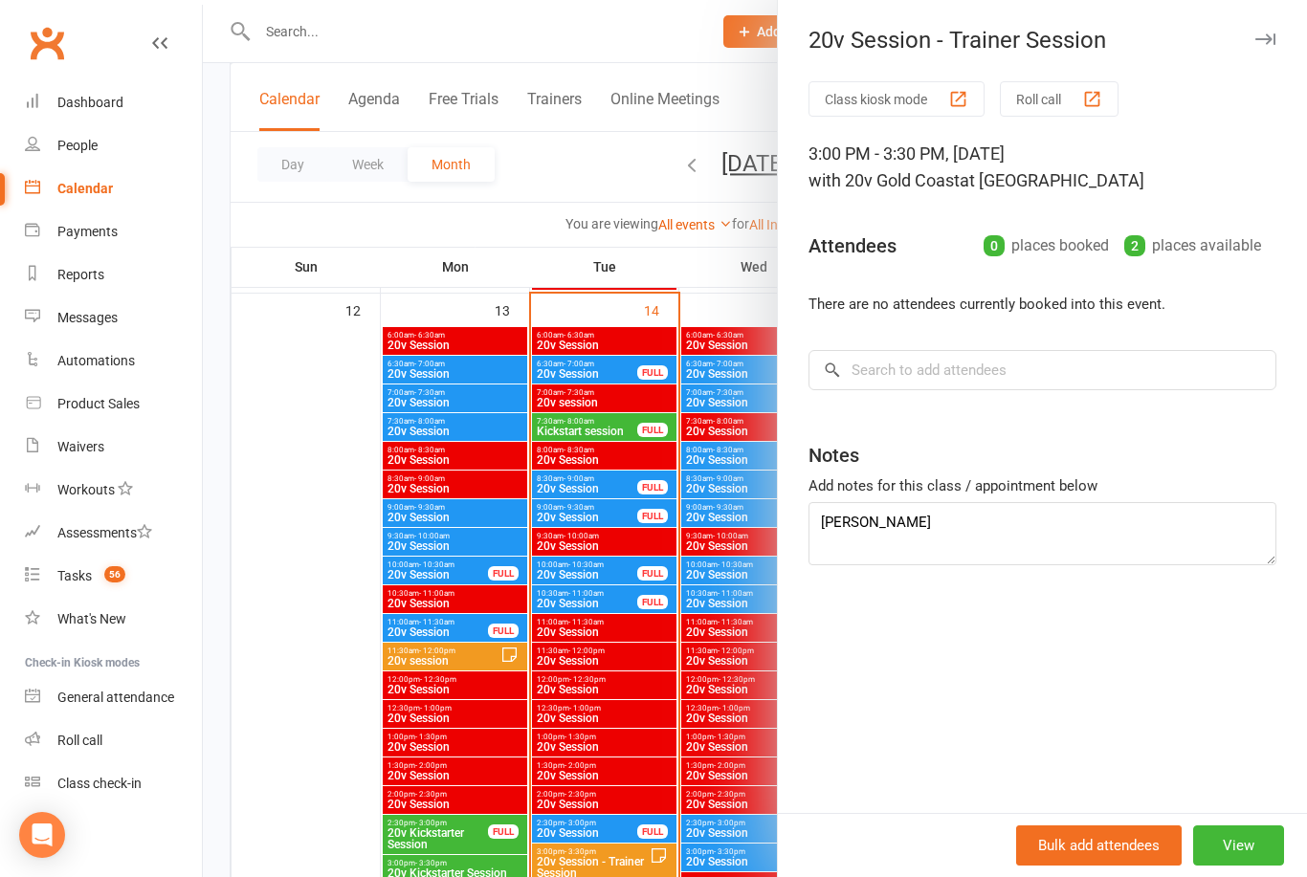
click at [465, 661] on div at bounding box center [755, 438] width 1104 height 877
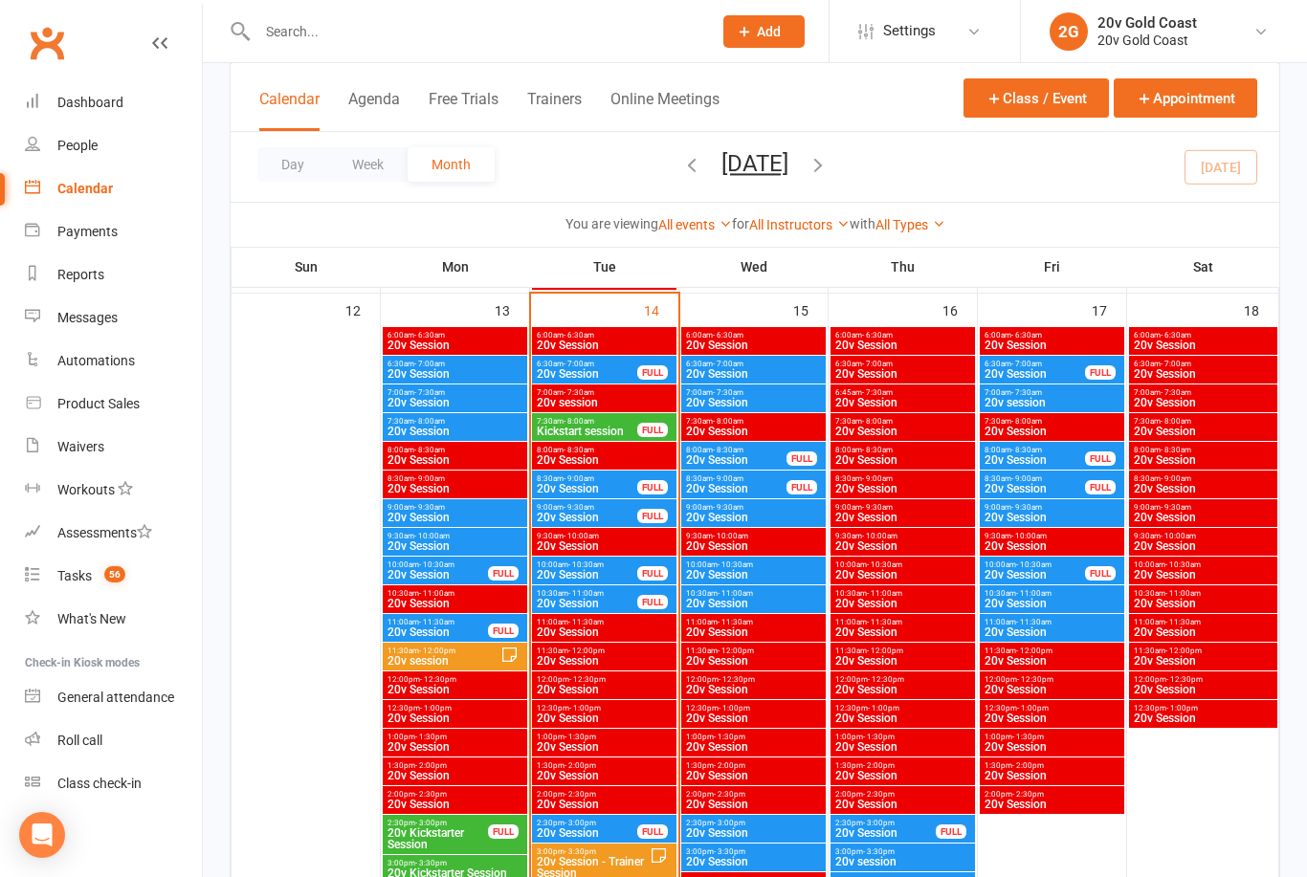
click at [471, 669] on div "11:30am - 12:00pm 20v session" at bounding box center [455, 657] width 144 height 28
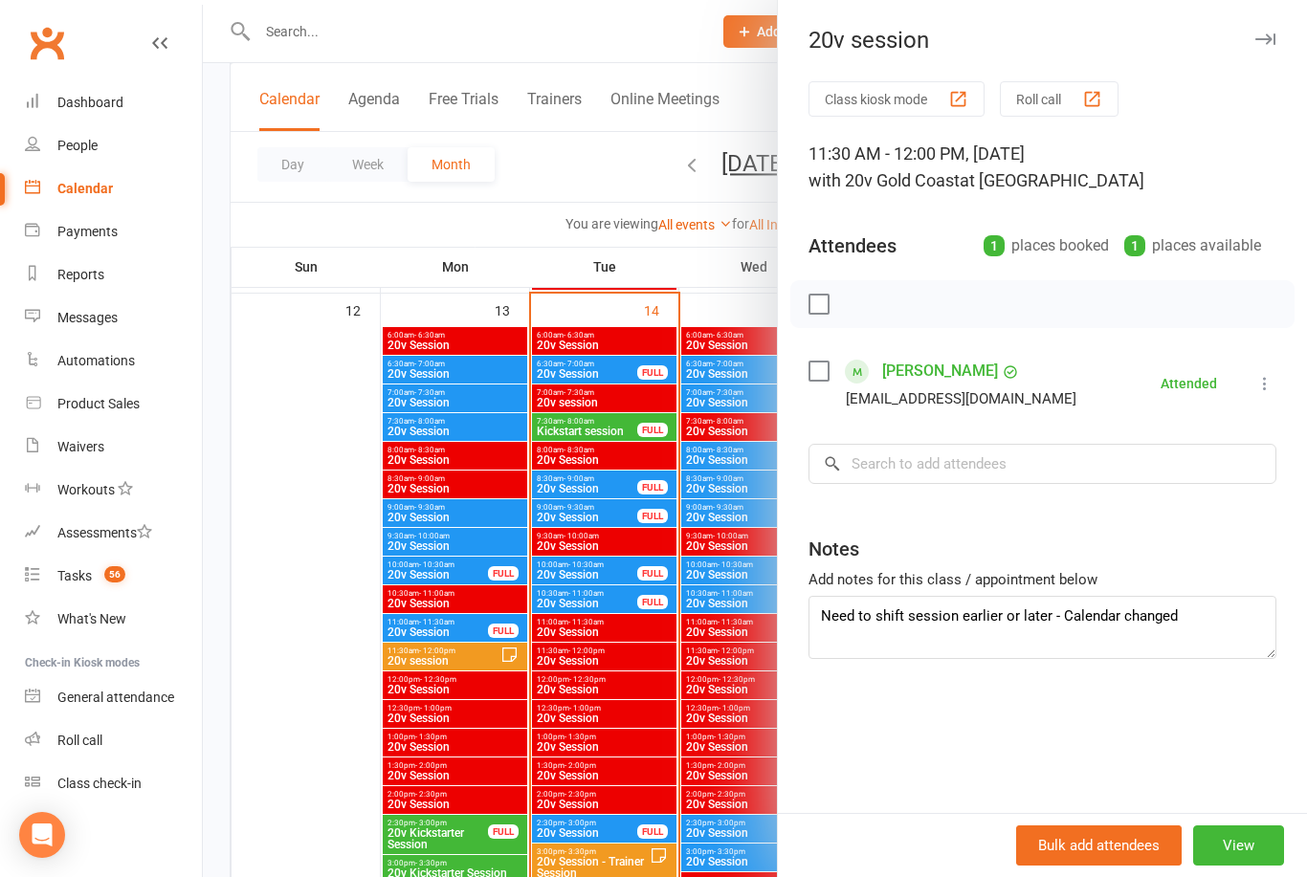
click at [462, 659] on div at bounding box center [755, 438] width 1104 height 877
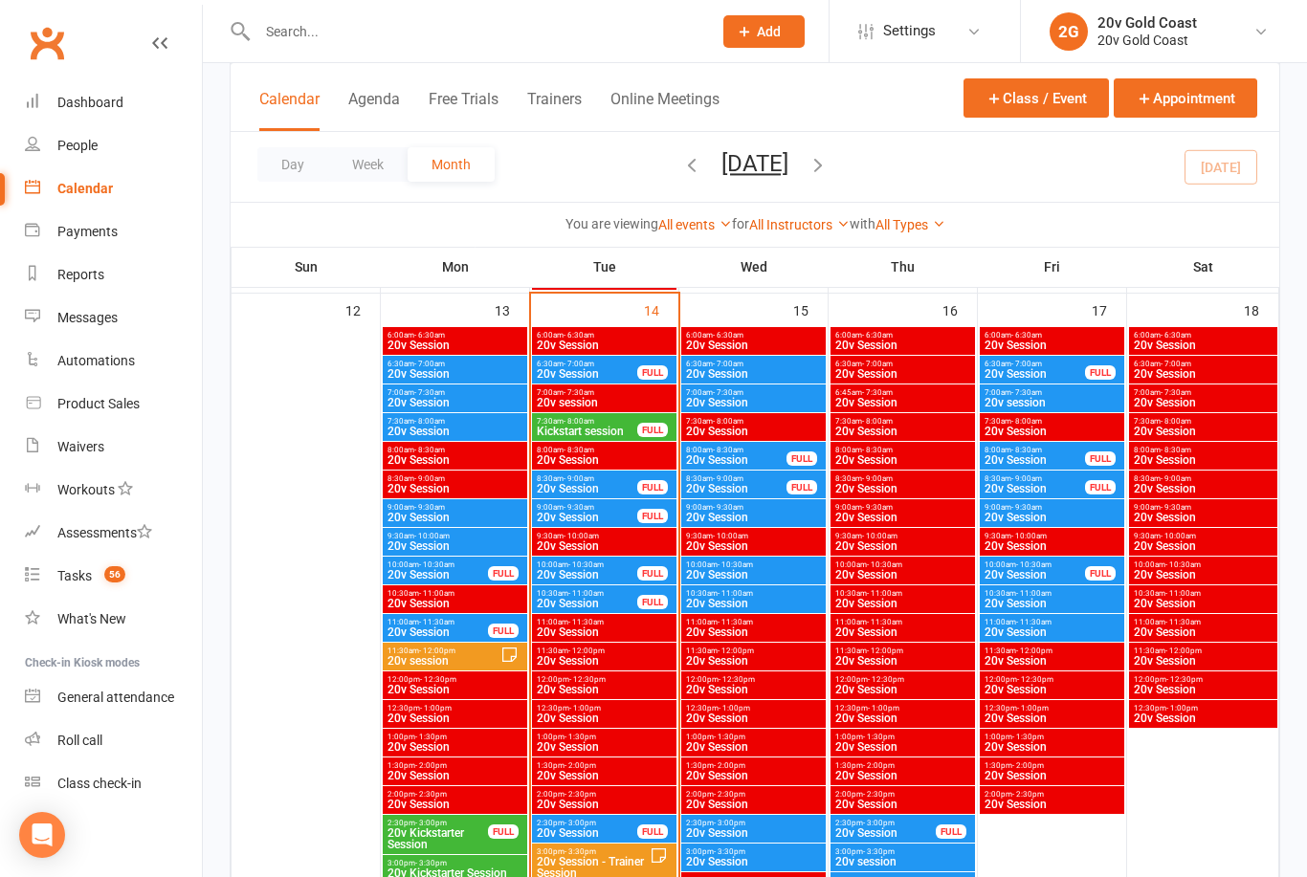
click at [459, 659] on span "20v session" at bounding box center [444, 660] width 114 height 11
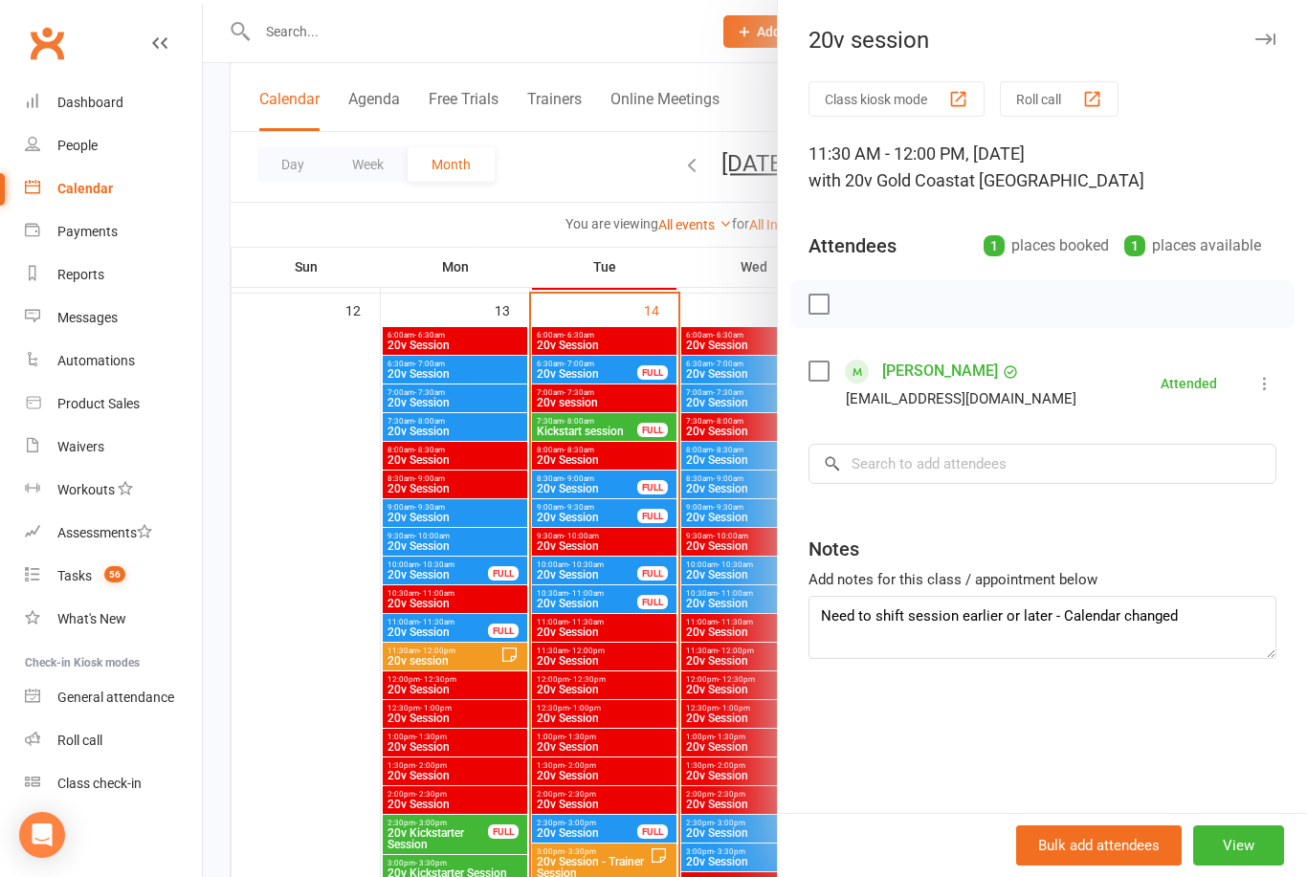
click at [665, 632] on div at bounding box center [755, 438] width 1104 height 877
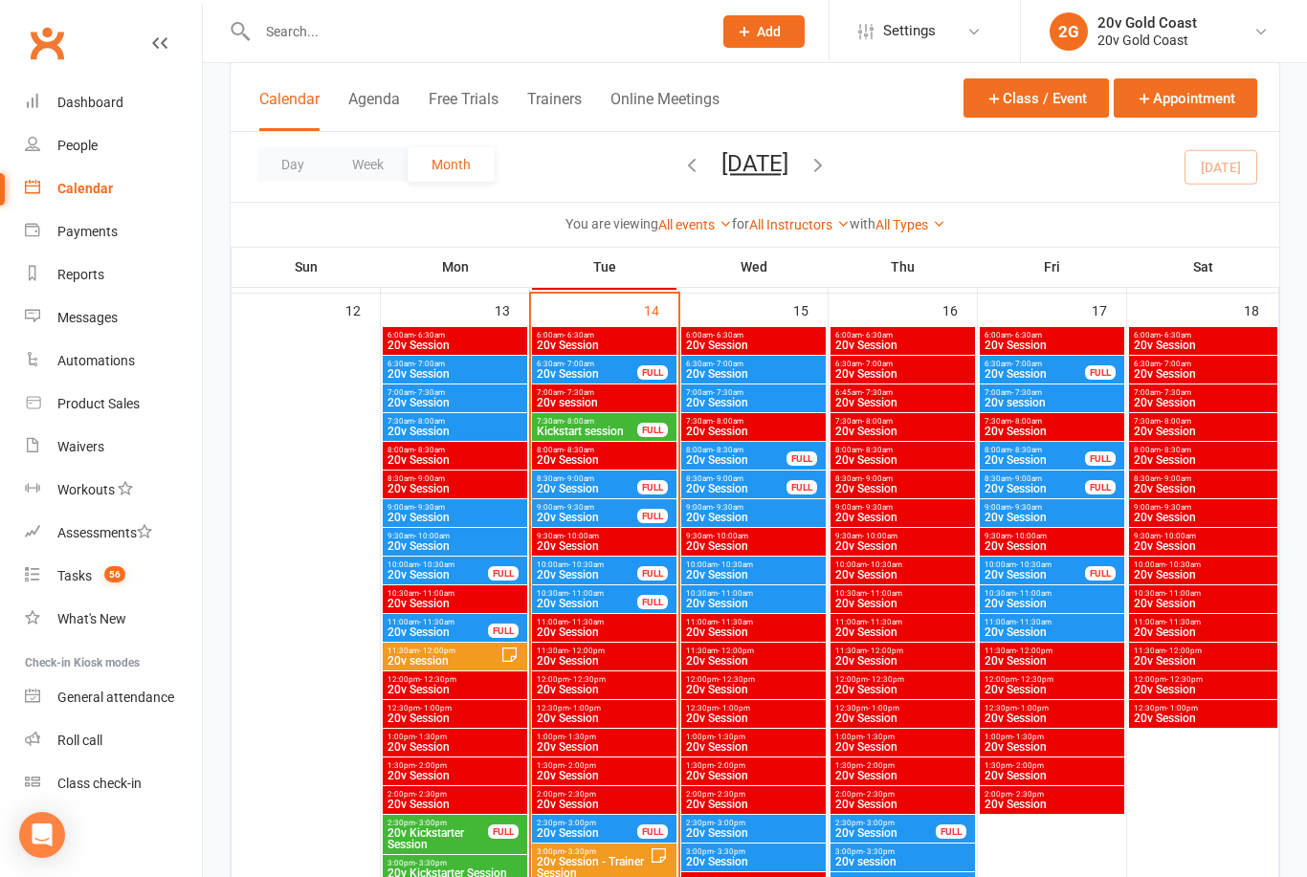
click at [622, 519] on span "20v Session" at bounding box center [587, 517] width 102 height 11
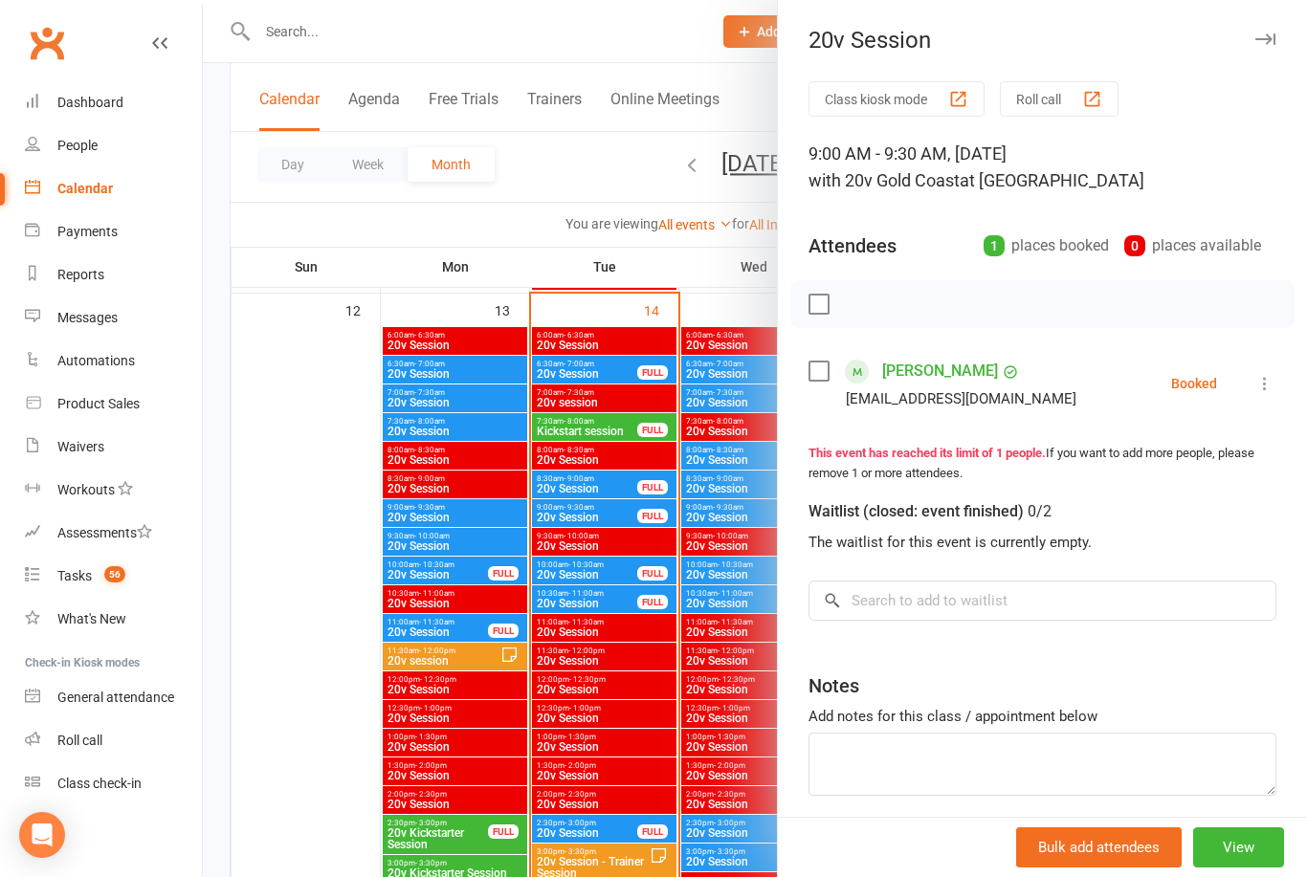
click at [613, 582] on div at bounding box center [755, 438] width 1104 height 877
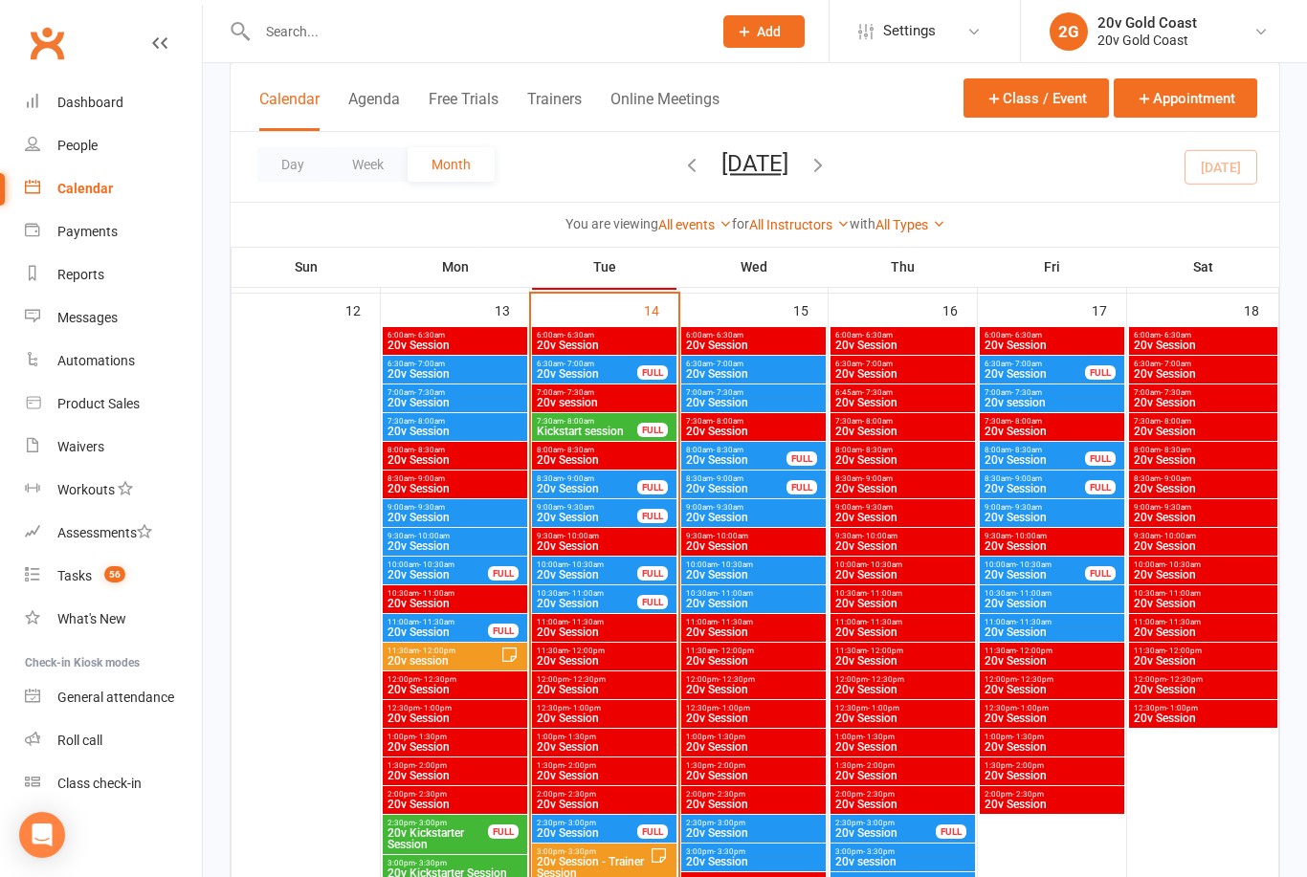
click at [611, 565] on span "10:00am - 10:30am" at bounding box center [587, 565] width 102 height 9
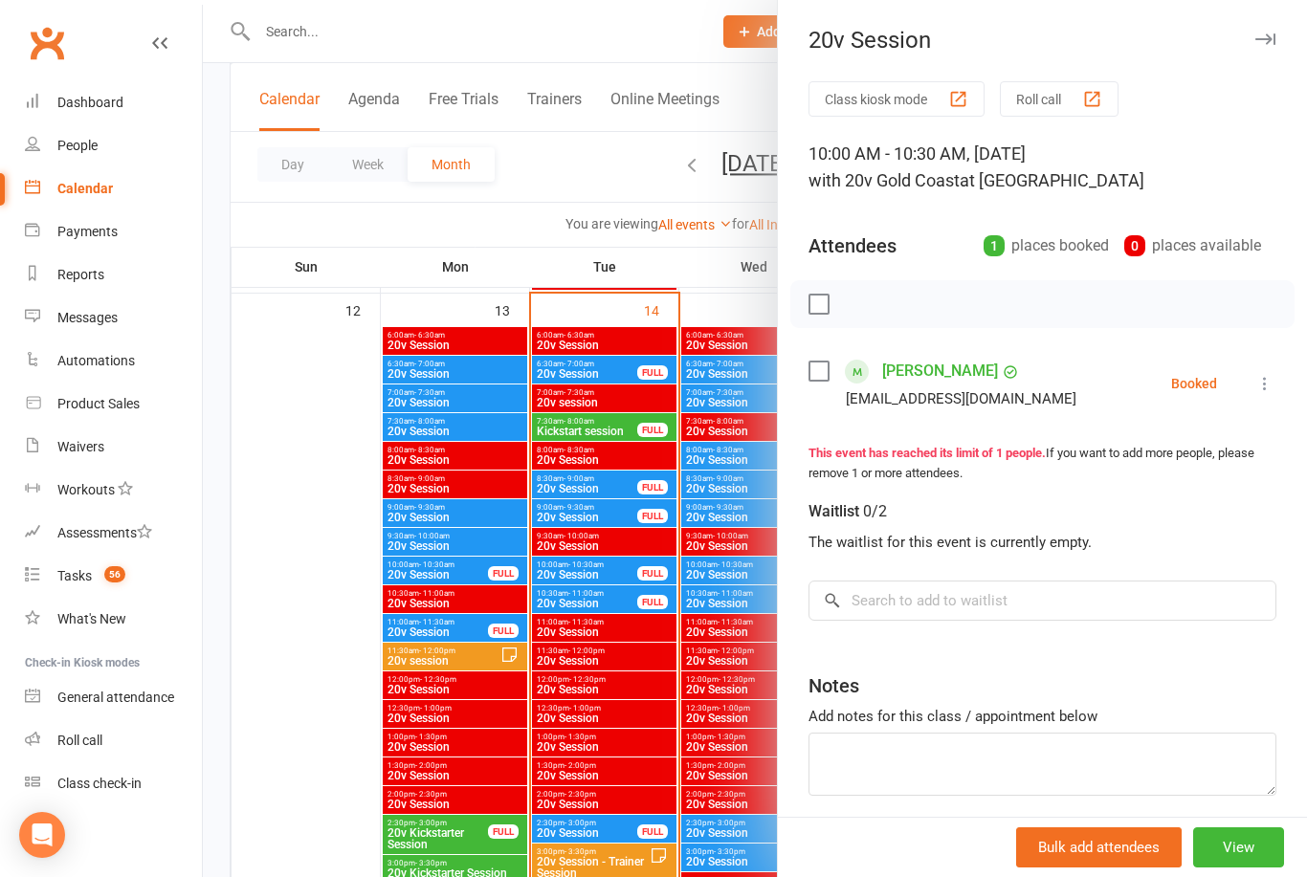
click at [604, 526] on div at bounding box center [755, 438] width 1104 height 877
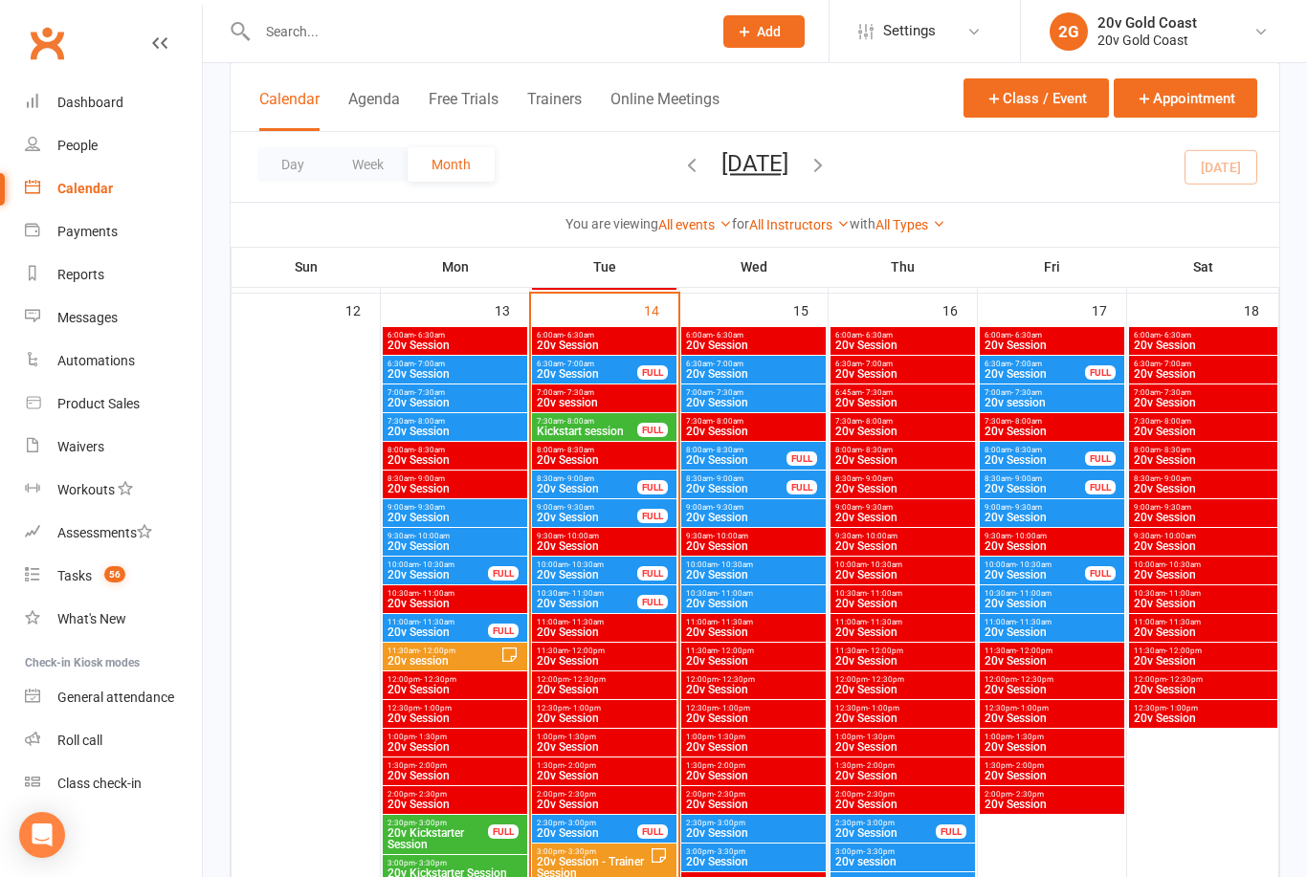
click at [608, 525] on div "9:00am - 9:30am 20v Session FULL" at bounding box center [604, 513] width 144 height 28
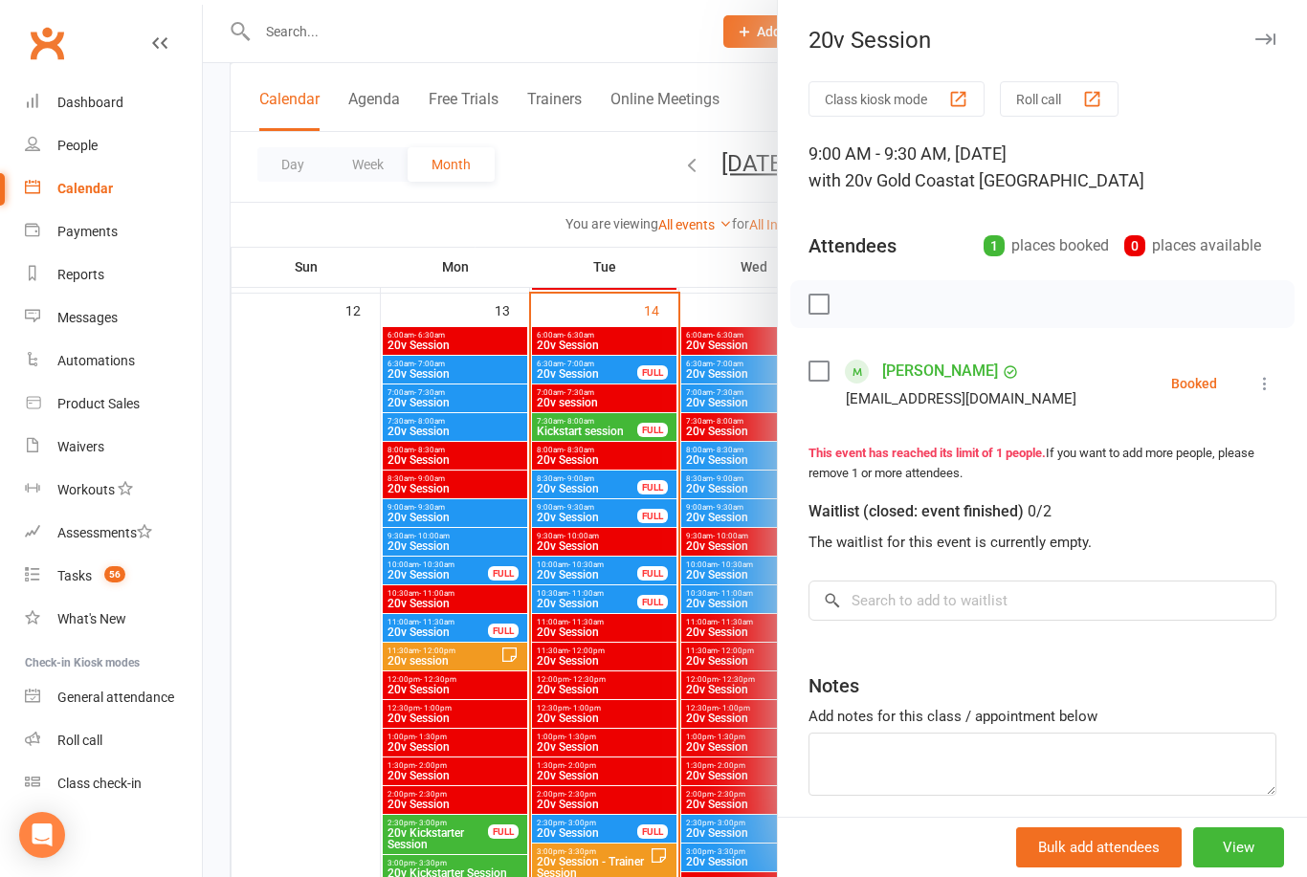
click at [933, 369] on link "[PERSON_NAME]" at bounding box center [940, 371] width 116 height 31
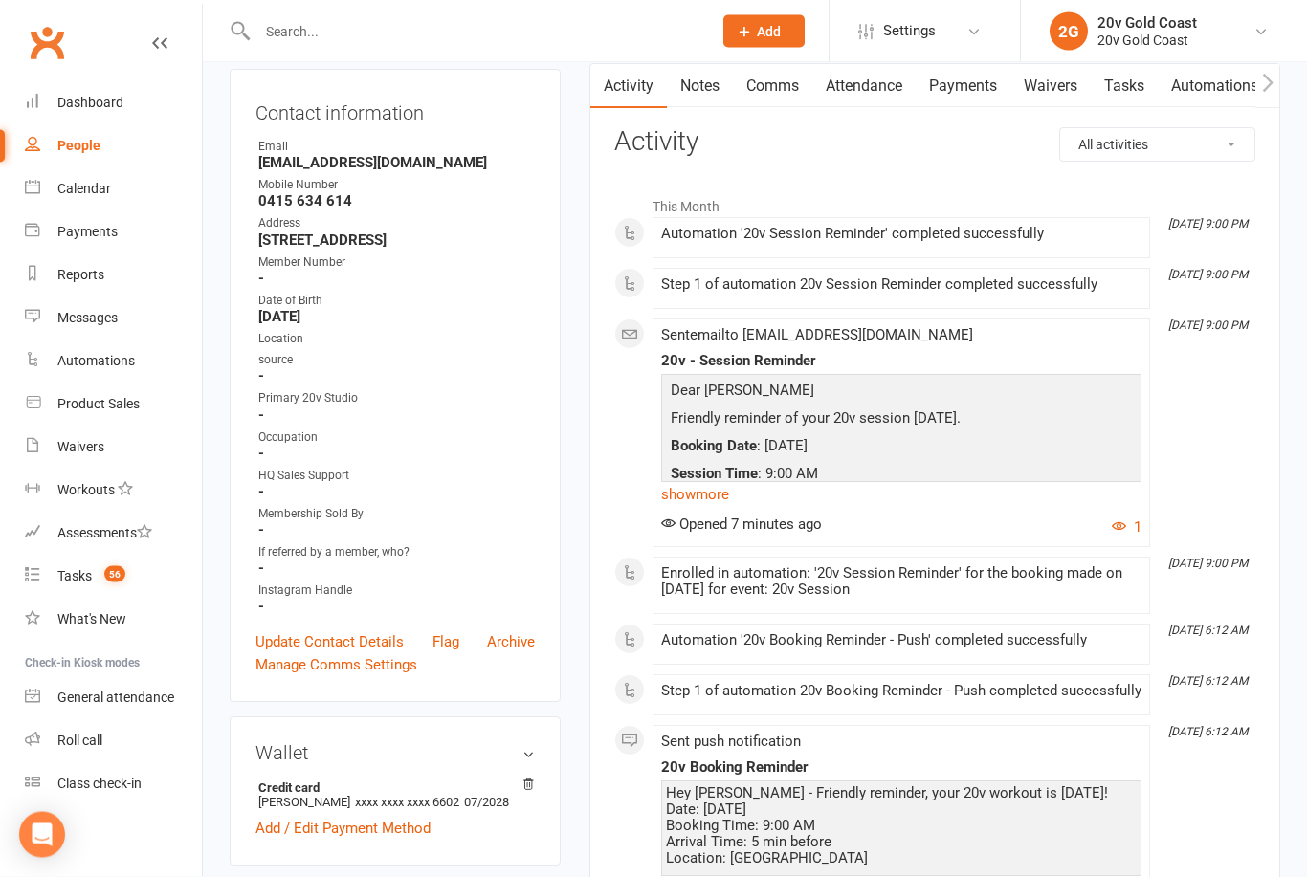
scroll to position [196, 0]
click at [712, 76] on link "Notes" at bounding box center [700, 86] width 66 height 44
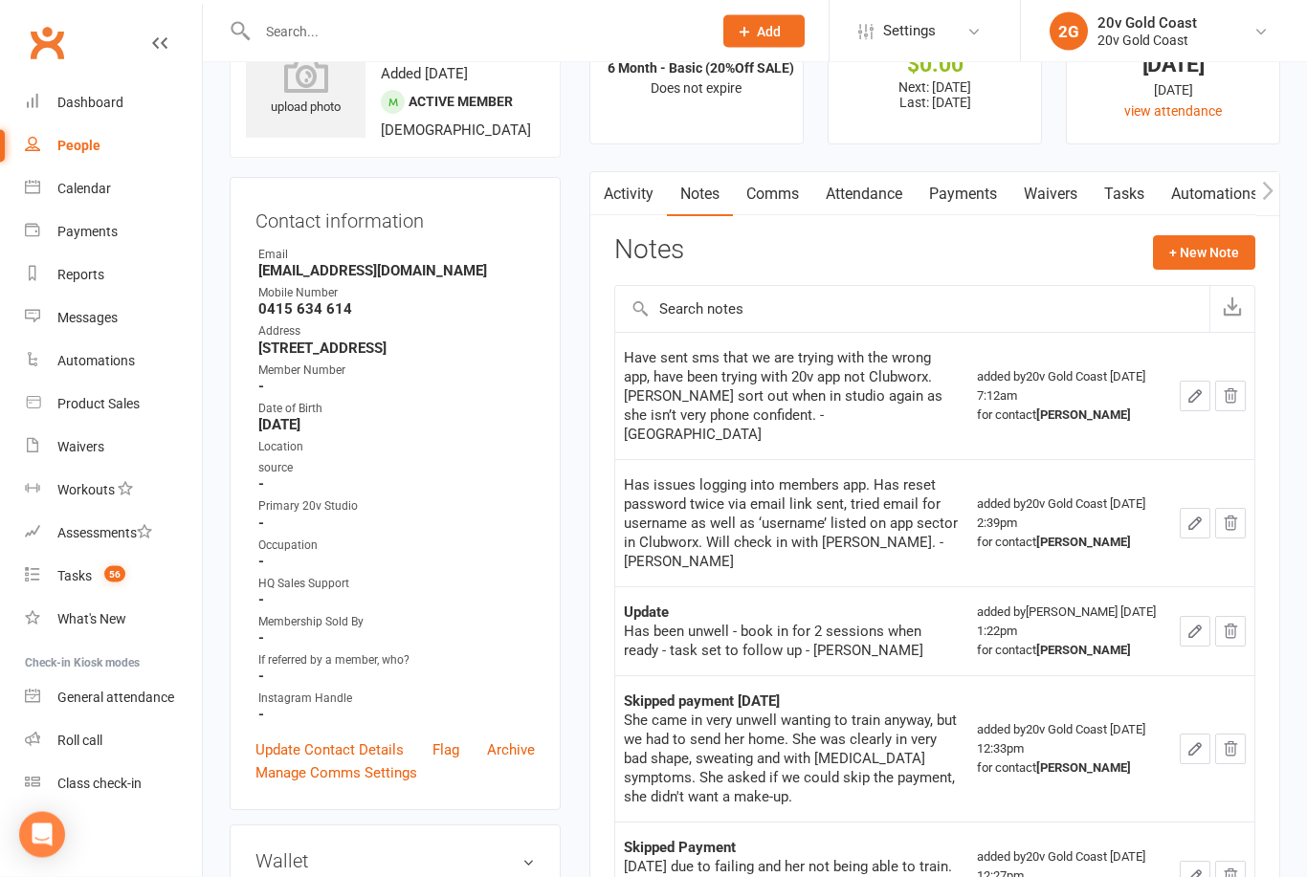
scroll to position [82, 0]
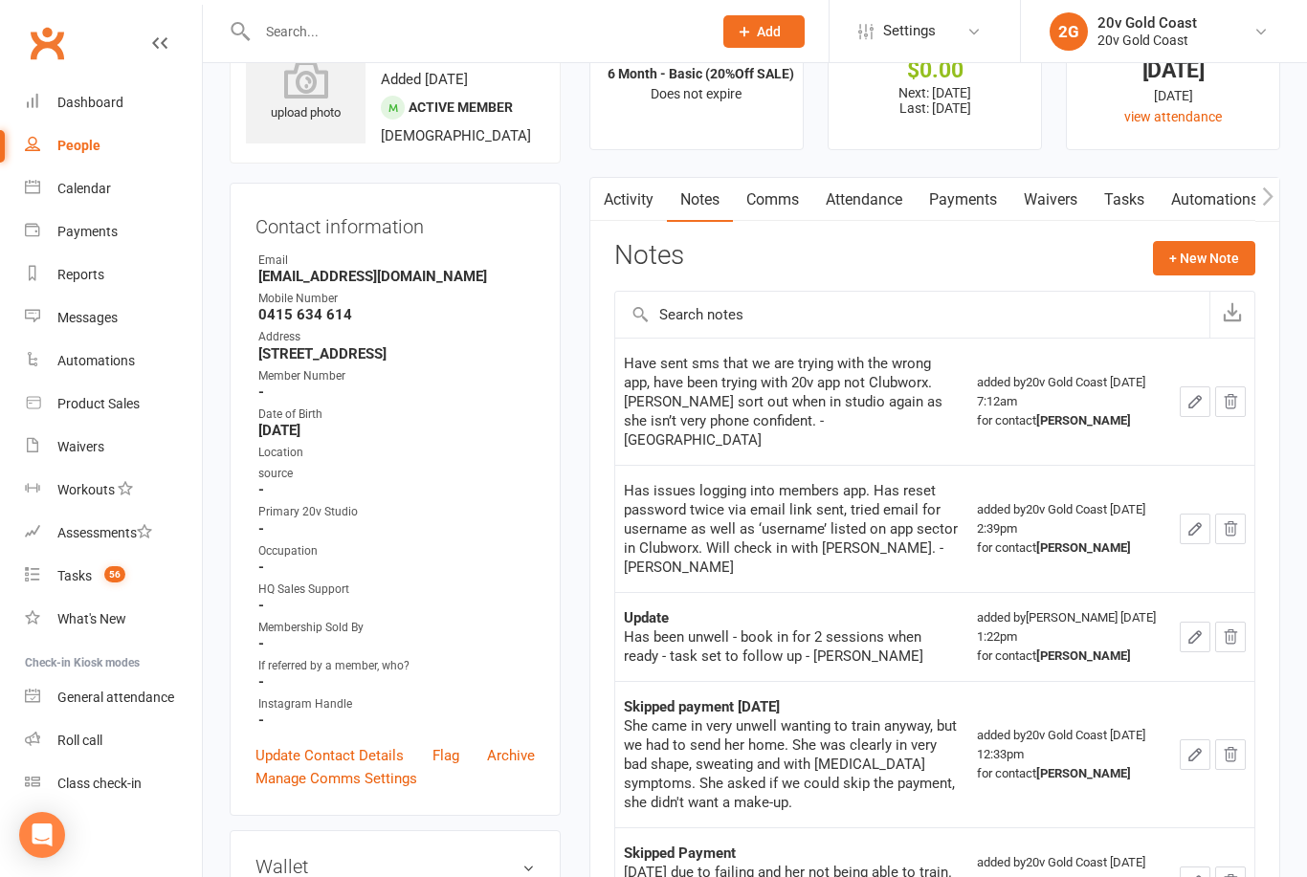
click at [786, 198] on link "Comms" at bounding box center [772, 200] width 79 height 44
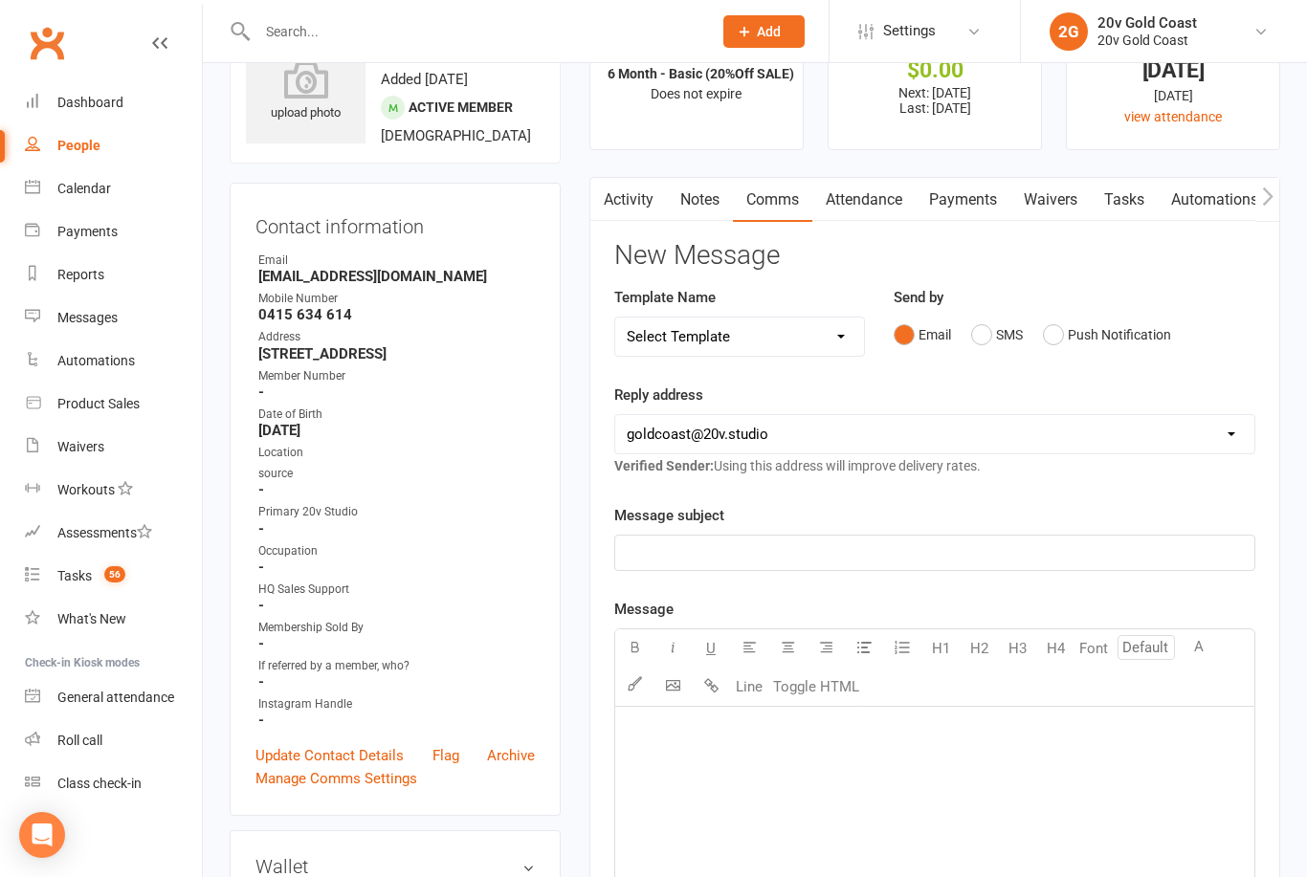
click at [705, 204] on link "Notes" at bounding box center [700, 200] width 66 height 44
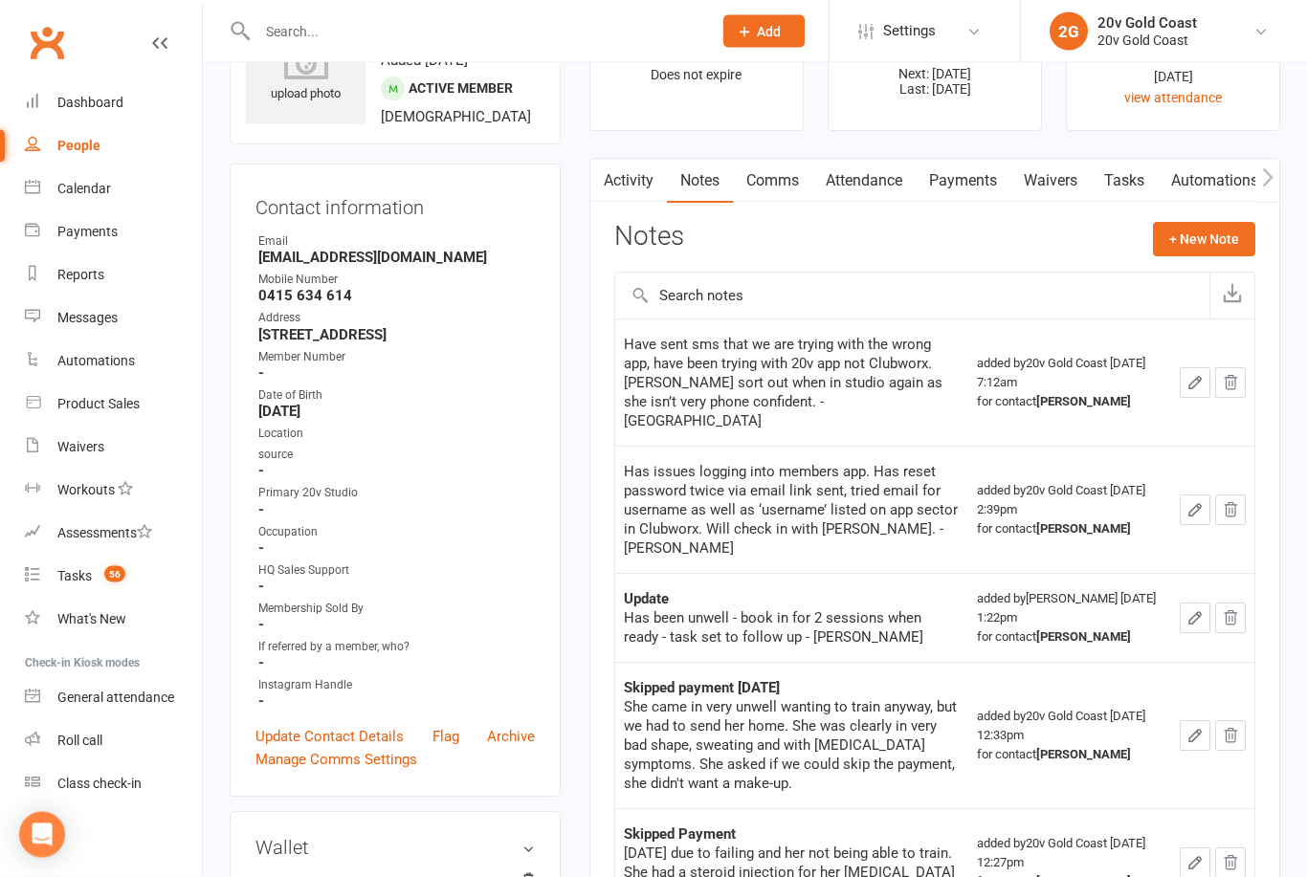
scroll to position [101, 0]
click at [89, 206] on link "Calendar" at bounding box center [113, 188] width 177 height 43
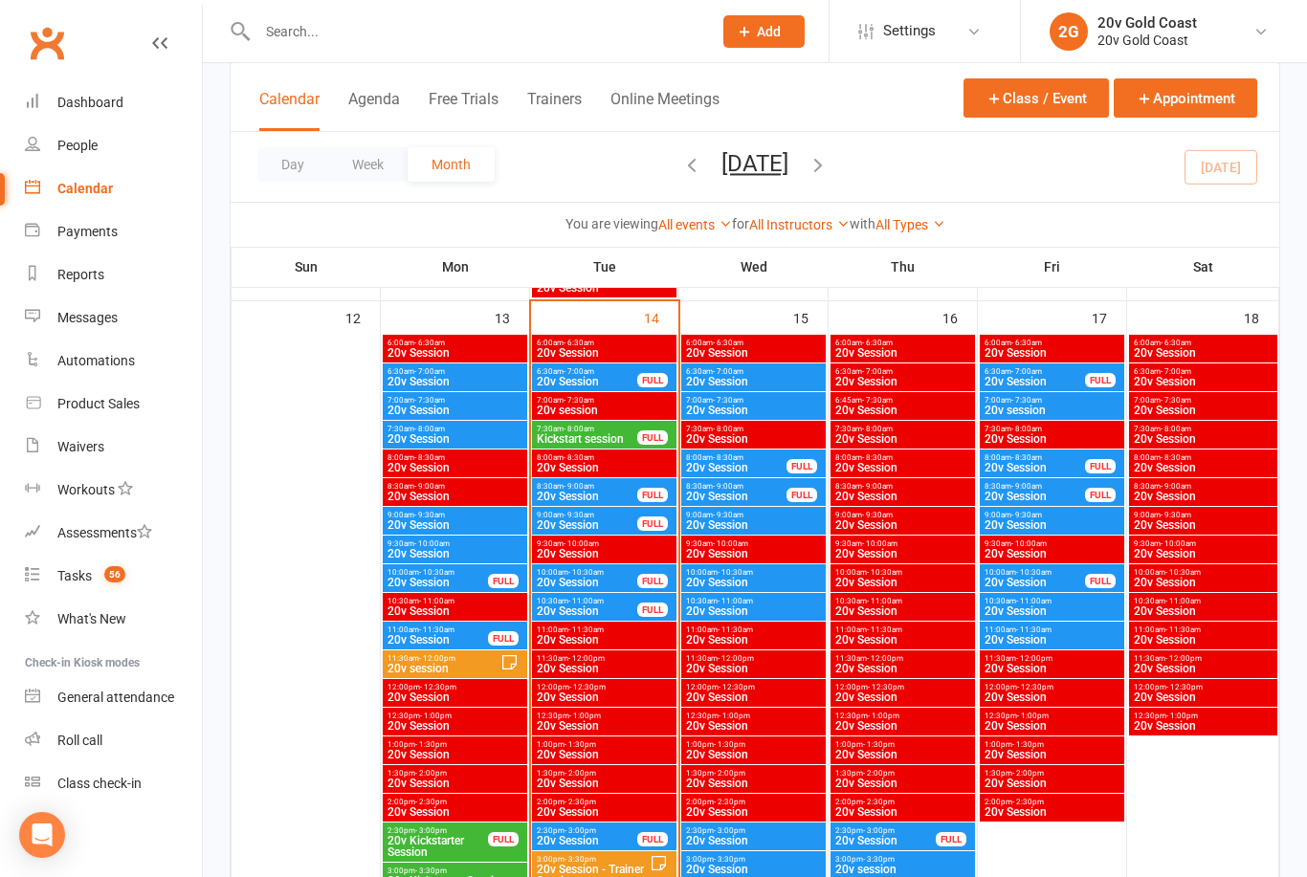
scroll to position [1692, 0]
click at [598, 522] on span "20v Session" at bounding box center [587, 526] width 102 height 11
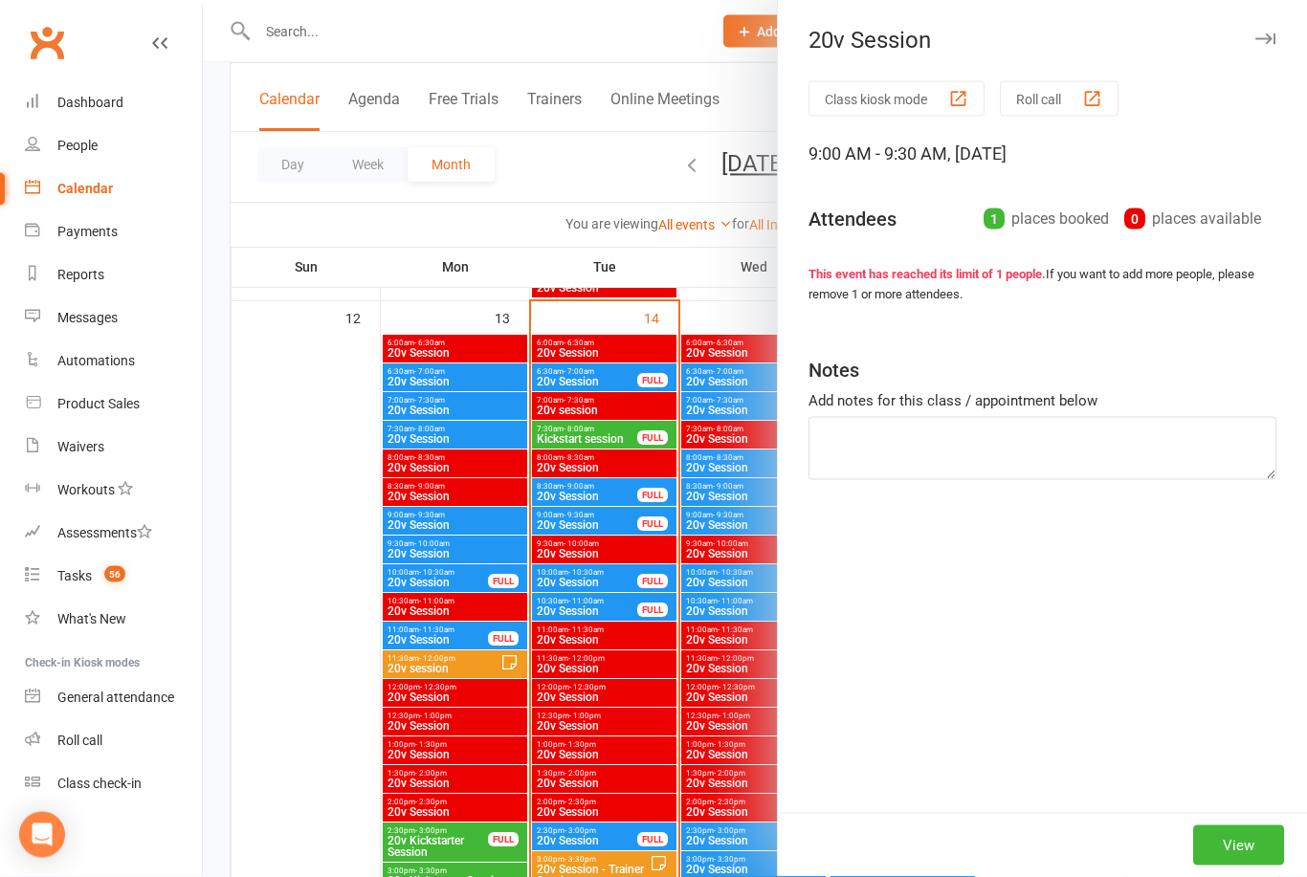
scroll to position [1693, 0]
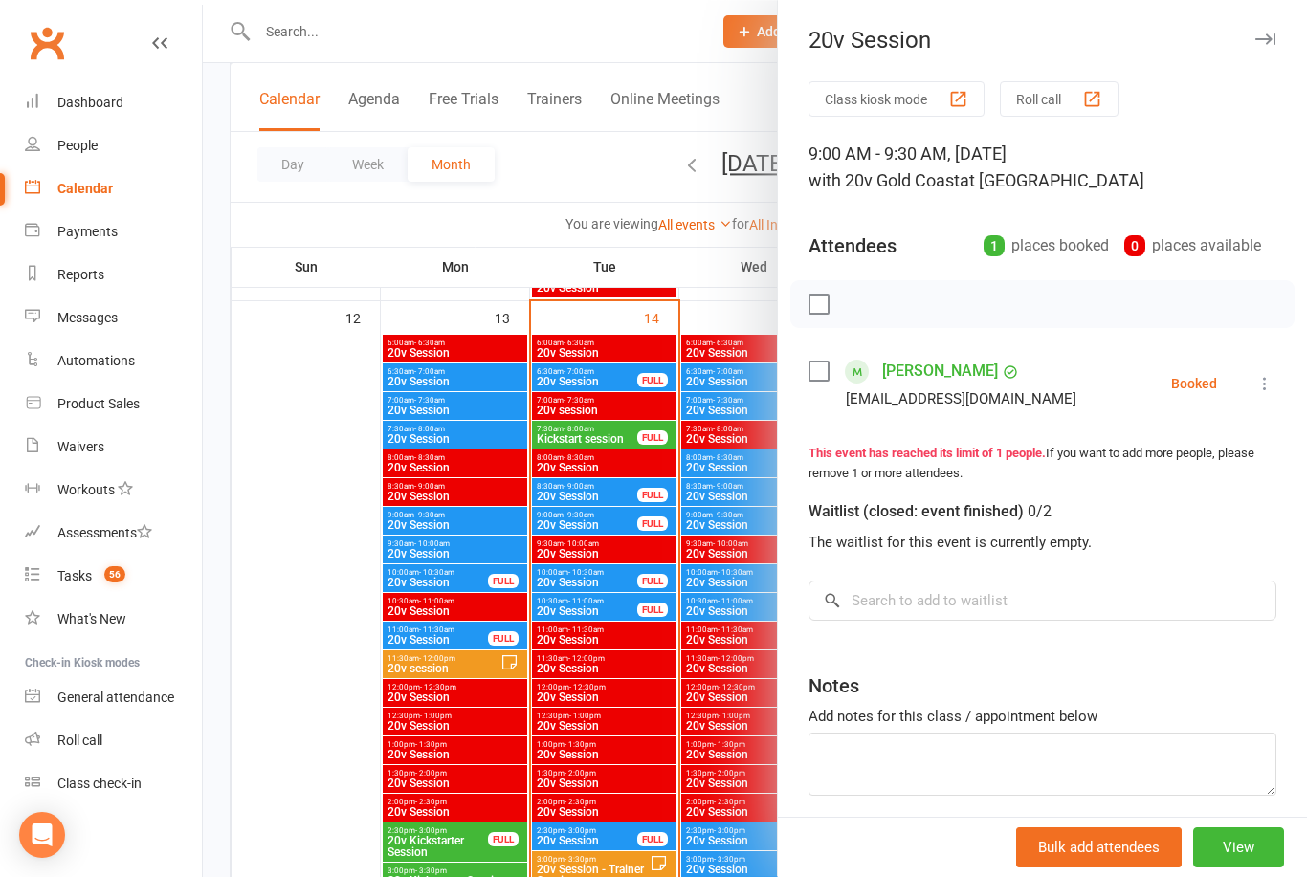
click at [1249, 382] on li "[PERSON_NAME] [EMAIL_ADDRESS][DOMAIN_NAME] Booked More info Remove Check in [PE…" at bounding box center [1043, 383] width 468 height 55
click at [1260, 382] on icon at bounding box center [1264, 383] width 19 height 19
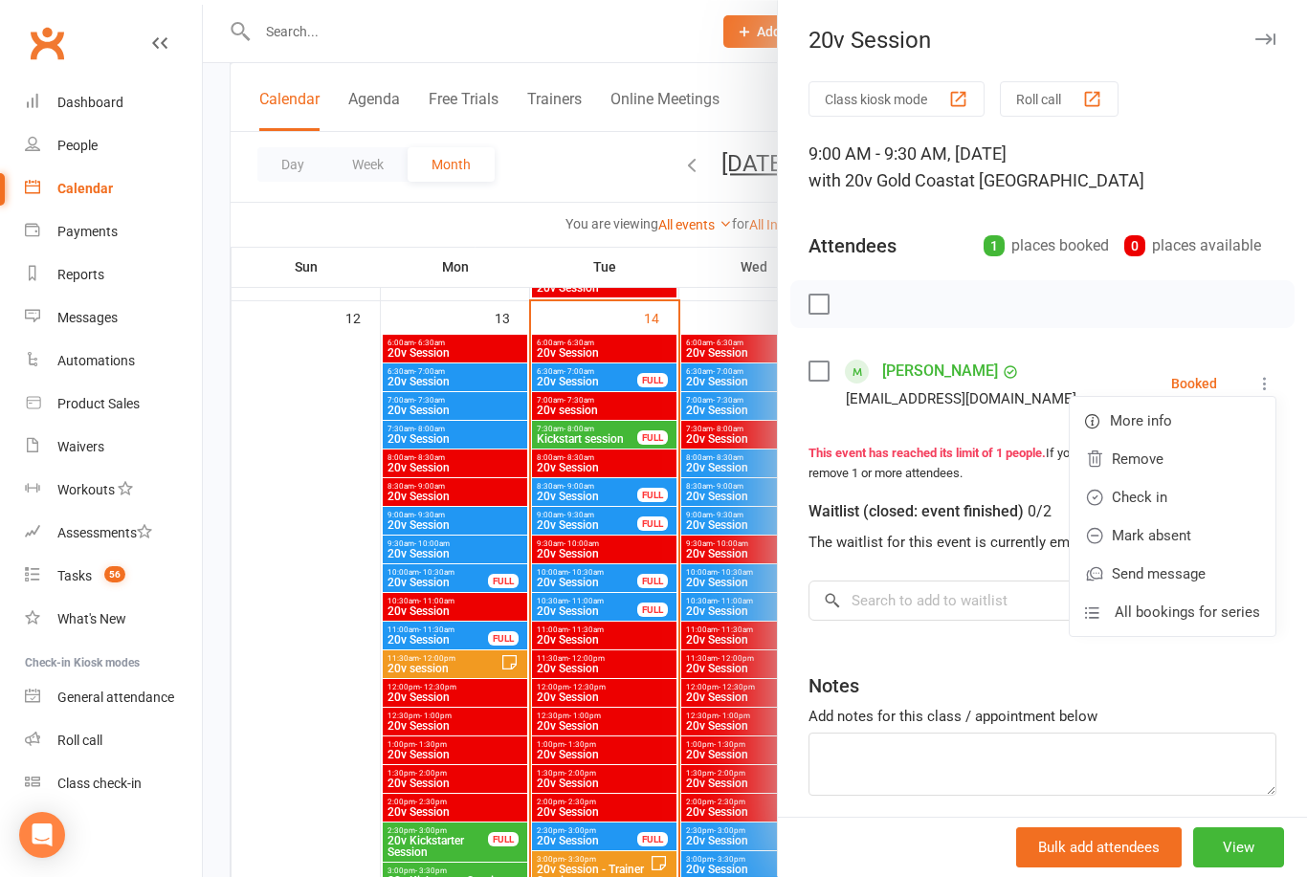
click at [1148, 501] on link "Check in" at bounding box center [1173, 497] width 206 height 38
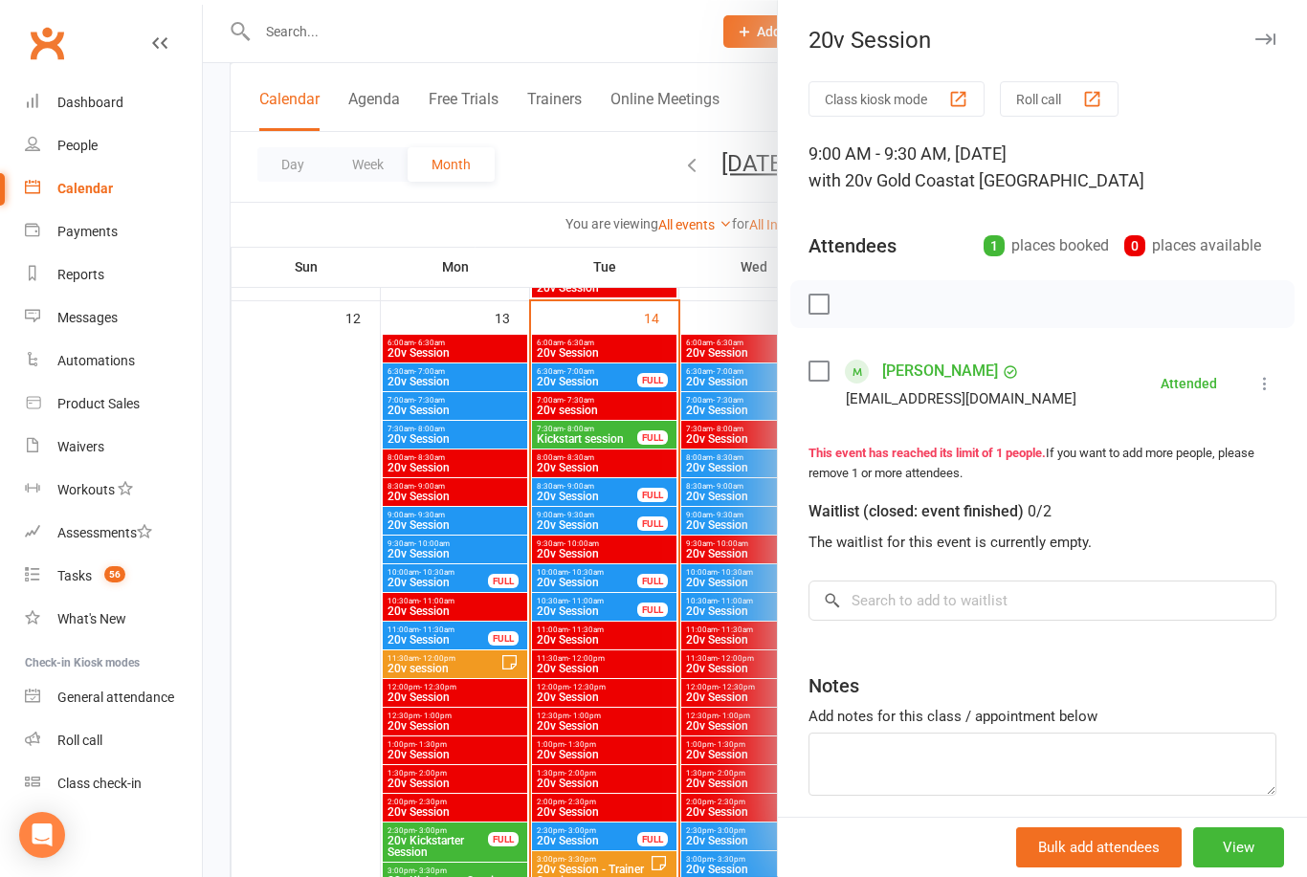
click at [309, 474] on div at bounding box center [755, 438] width 1104 height 877
